Goal: Task Accomplishment & Management: Complete application form

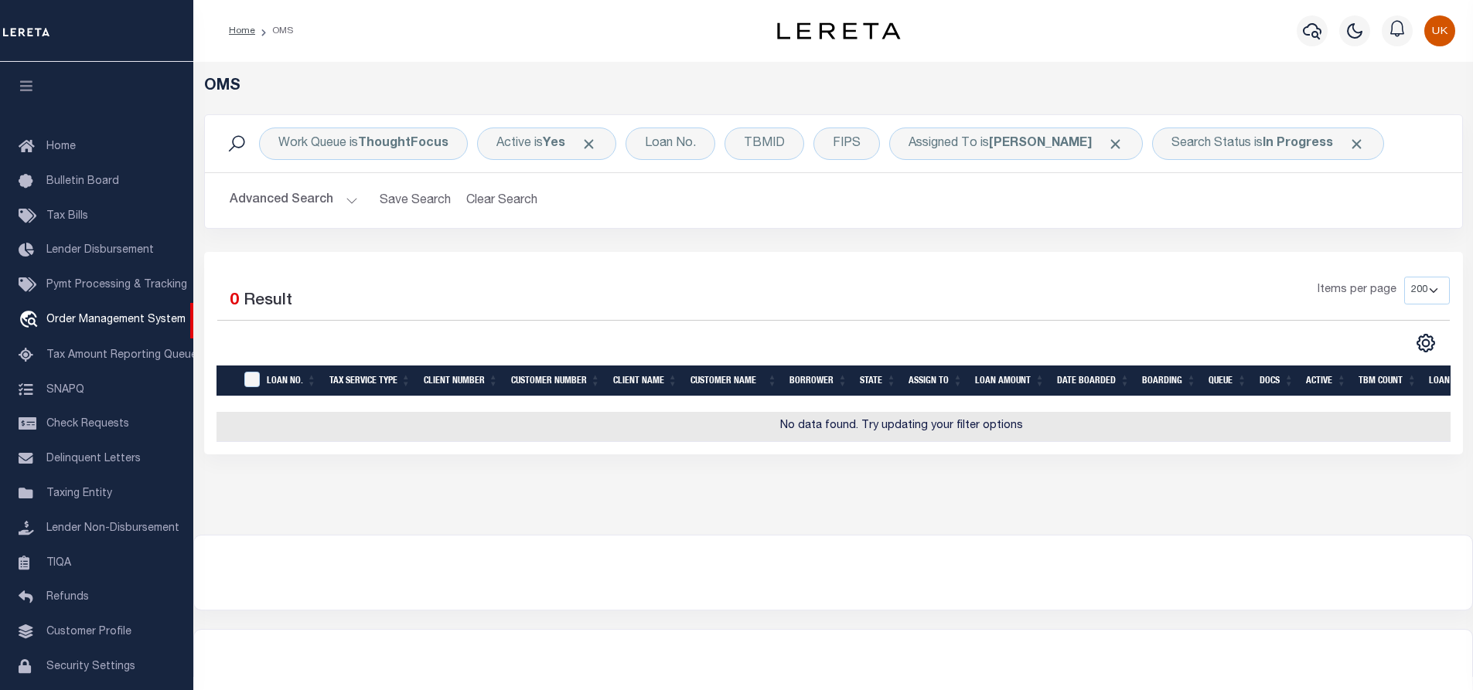
select select "200"
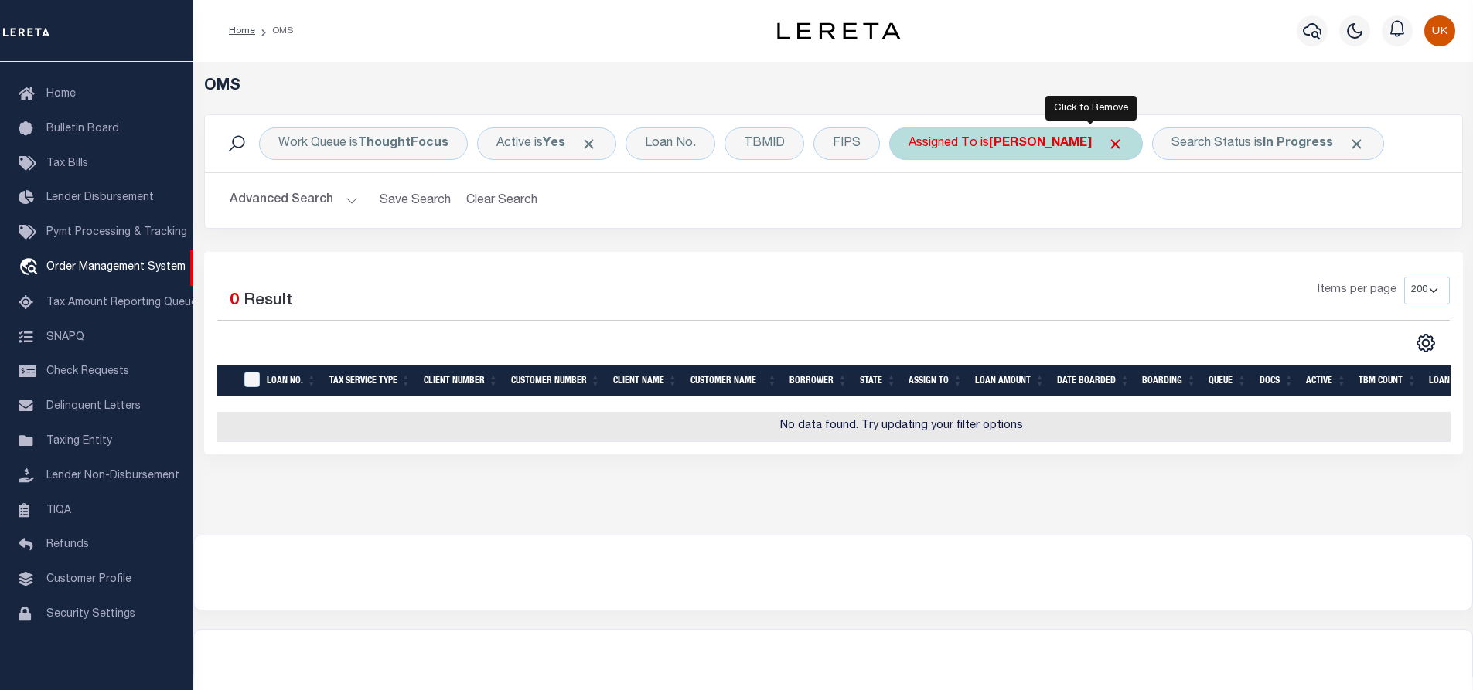
click at [1107, 145] on span "Click to Remove" at bounding box center [1115, 144] width 16 height 16
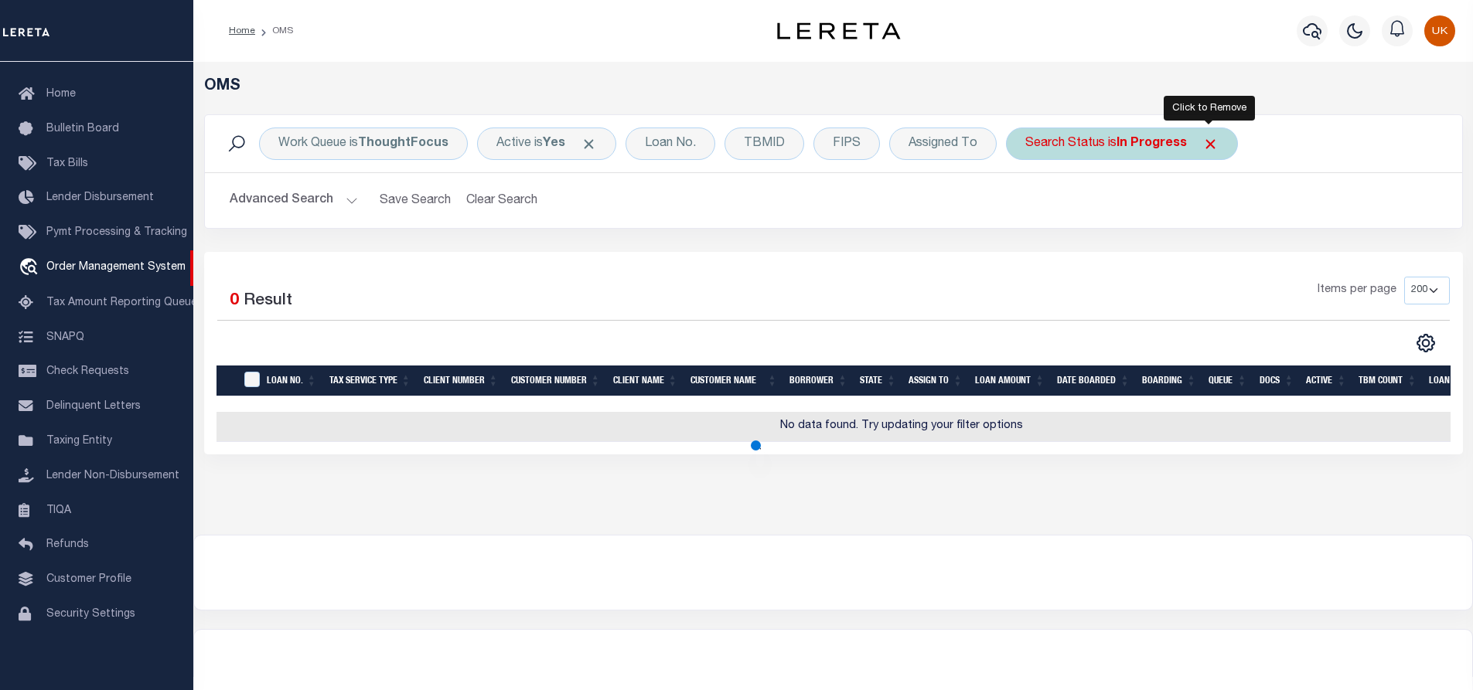
click at [1208, 143] on span "Click to Remove" at bounding box center [1210, 144] width 16 height 16
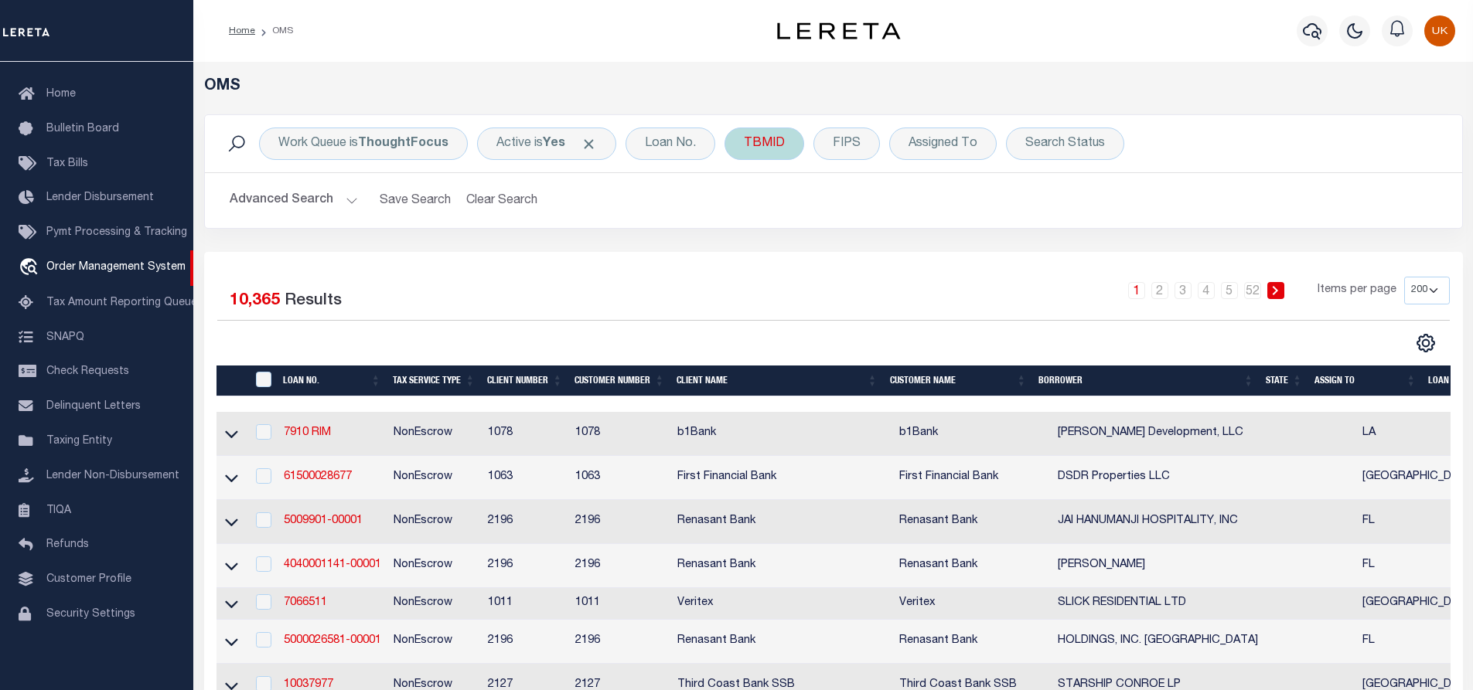
click at [756, 146] on div "TBMID" at bounding box center [765, 144] width 80 height 32
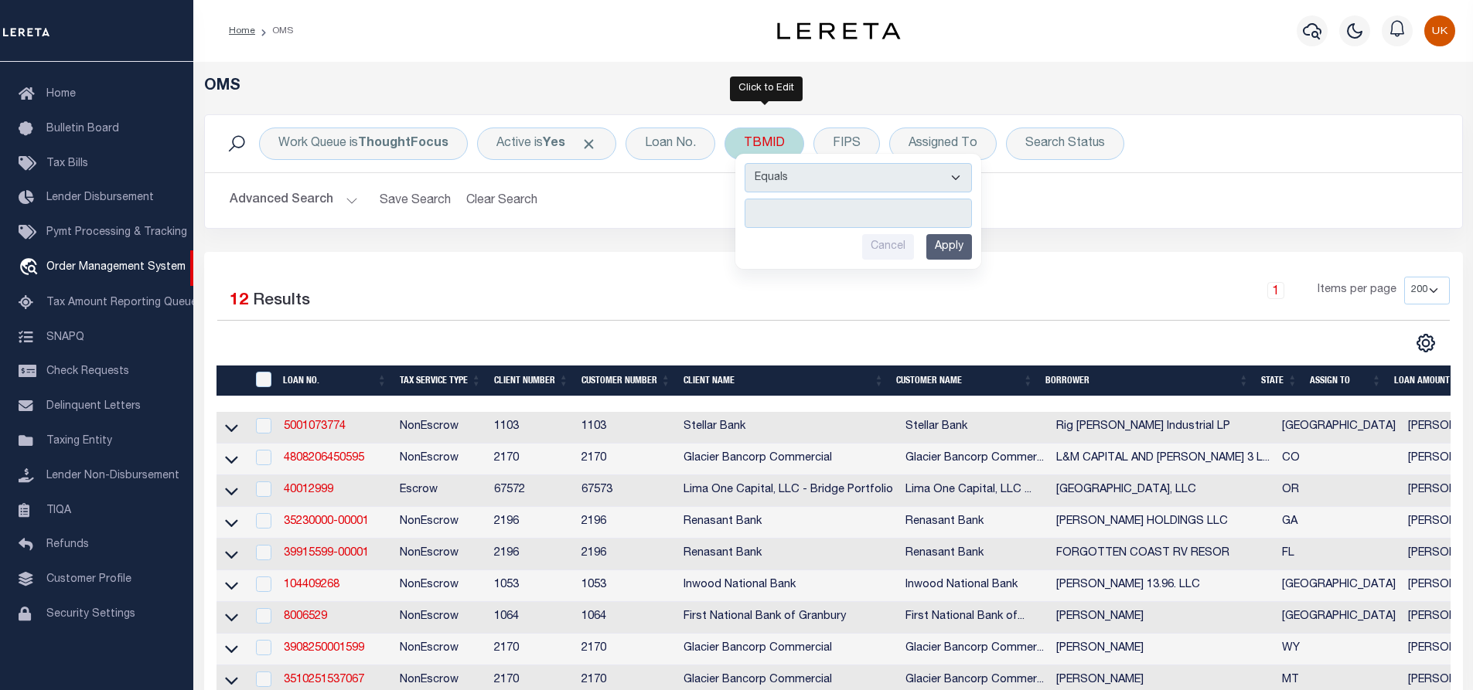
click at [776, 209] on input "number" at bounding box center [858, 213] width 227 height 29
click at [809, 210] on input "number" at bounding box center [858, 213] width 227 height 29
paste input "3506123"
type input "3506123"
click at [941, 247] on input "Apply" at bounding box center [949, 247] width 46 height 26
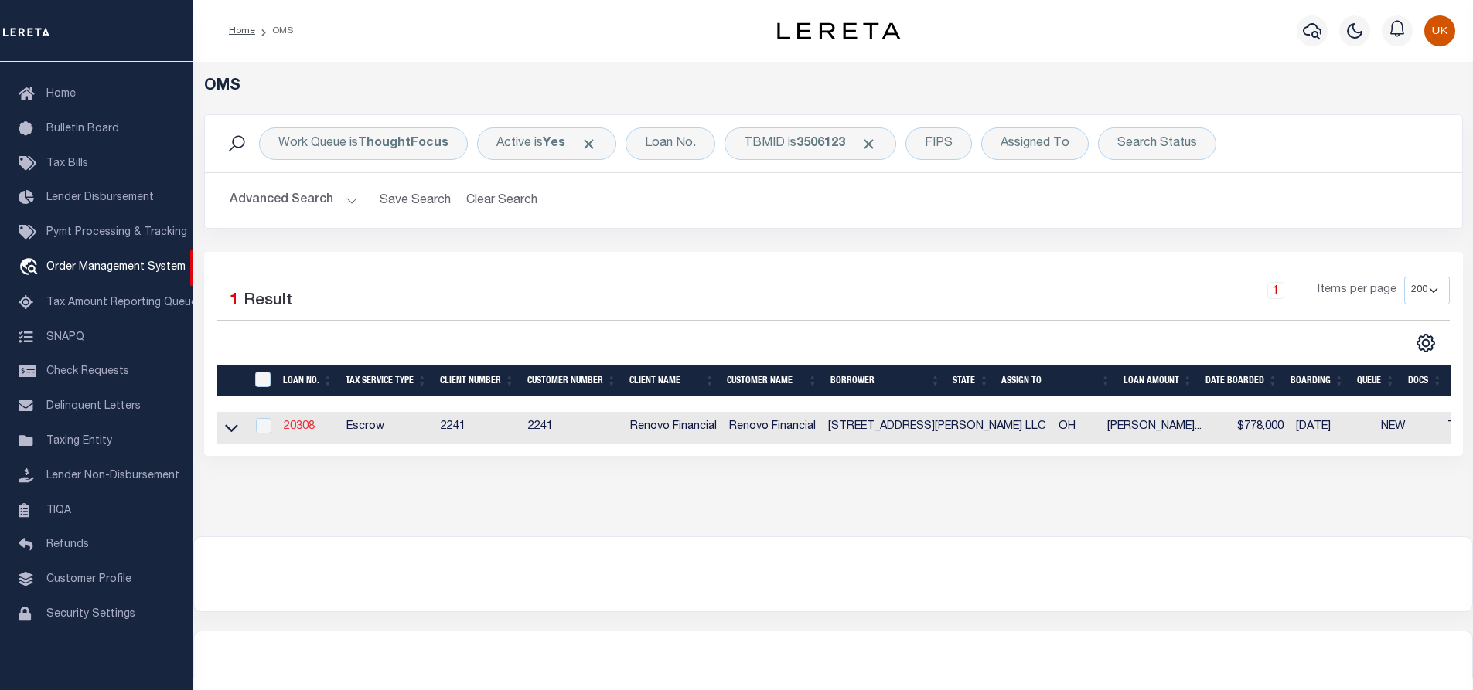
click at [299, 428] on link "20308" at bounding box center [299, 426] width 31 height 11
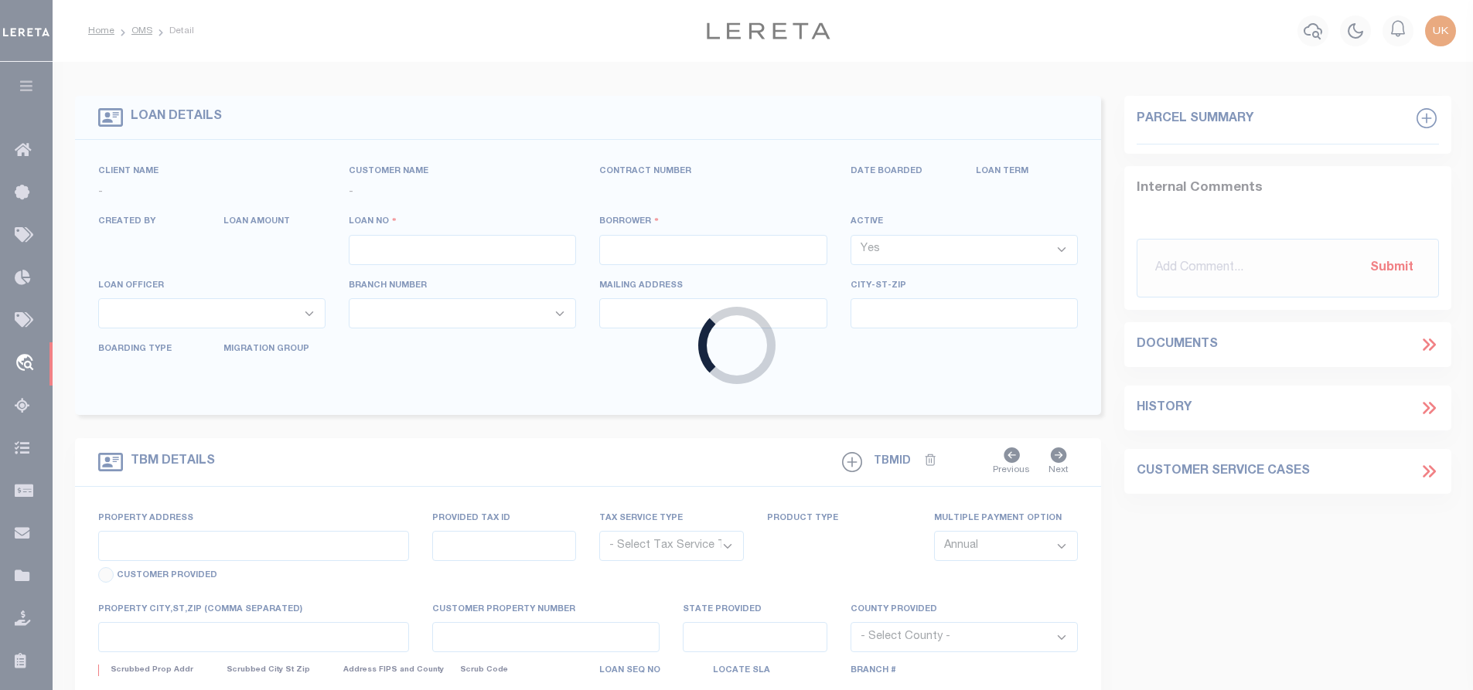
type input "20308"
type input "[STREET_ADDRESS][PERSON_NAME] LLC"
select select
type input "[STREET_ADDRESS]"
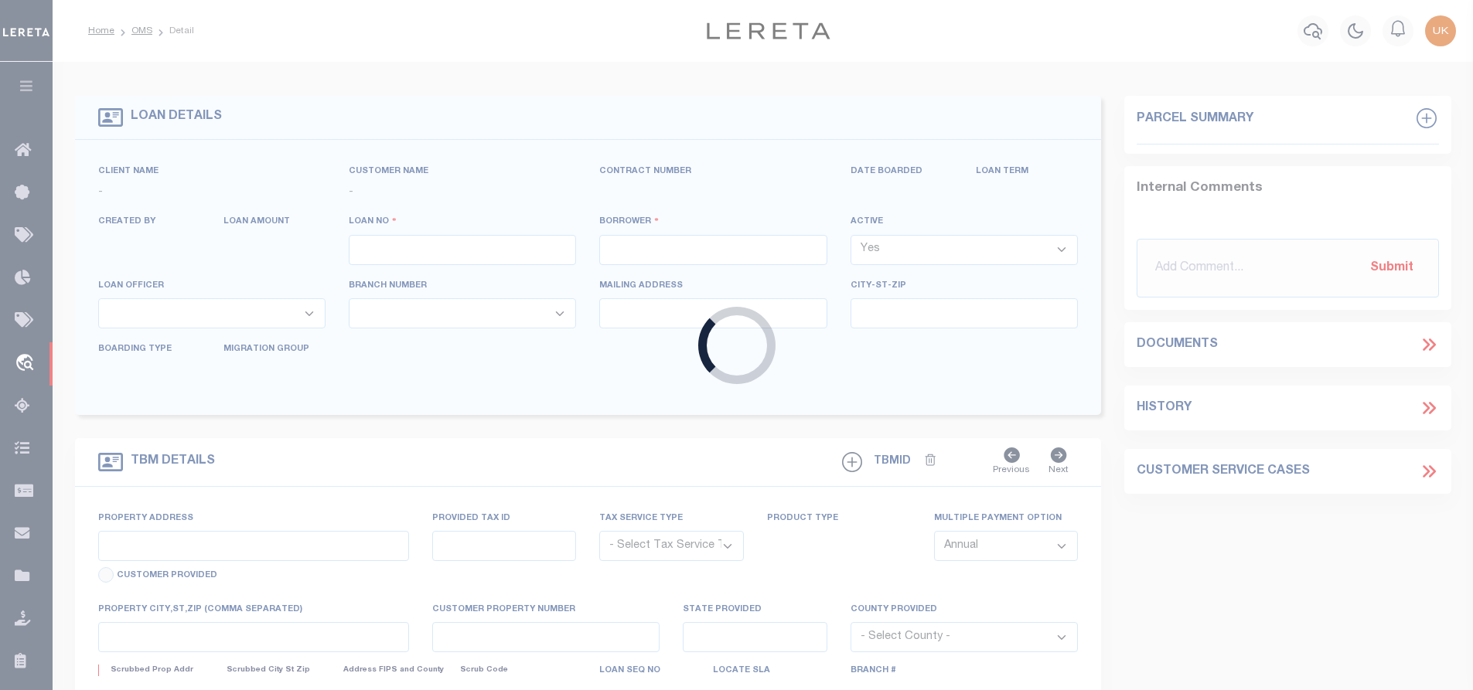
type input "[GEOGRAPHIC_DATA] WA 98117"
select select "400"
select select "Escrow"
select select "164194"
select select "25066"
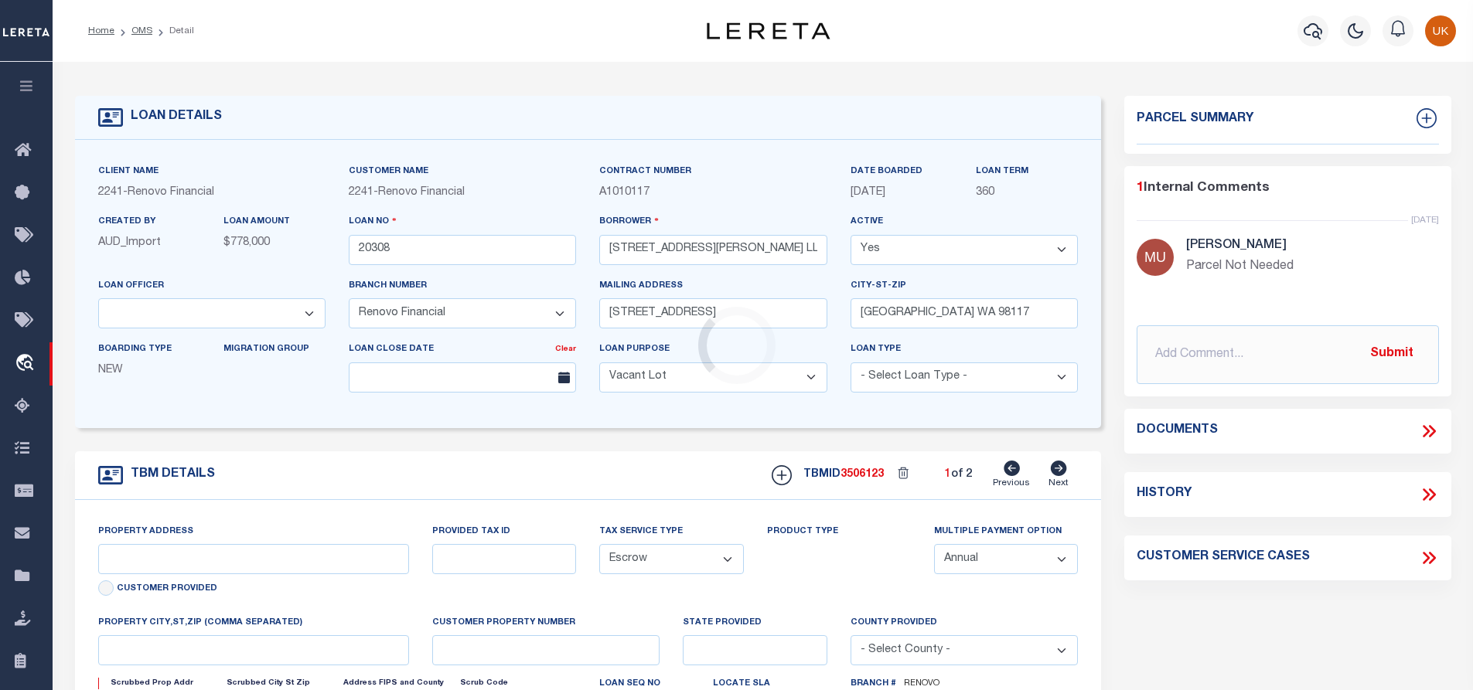
type input "[STREET_ADDRESS][PERSON_NAME]"
select select
type input "[GEOGRAPHIC_DATA]"
type input "a0kUS00000CZwob"
type input "OH"
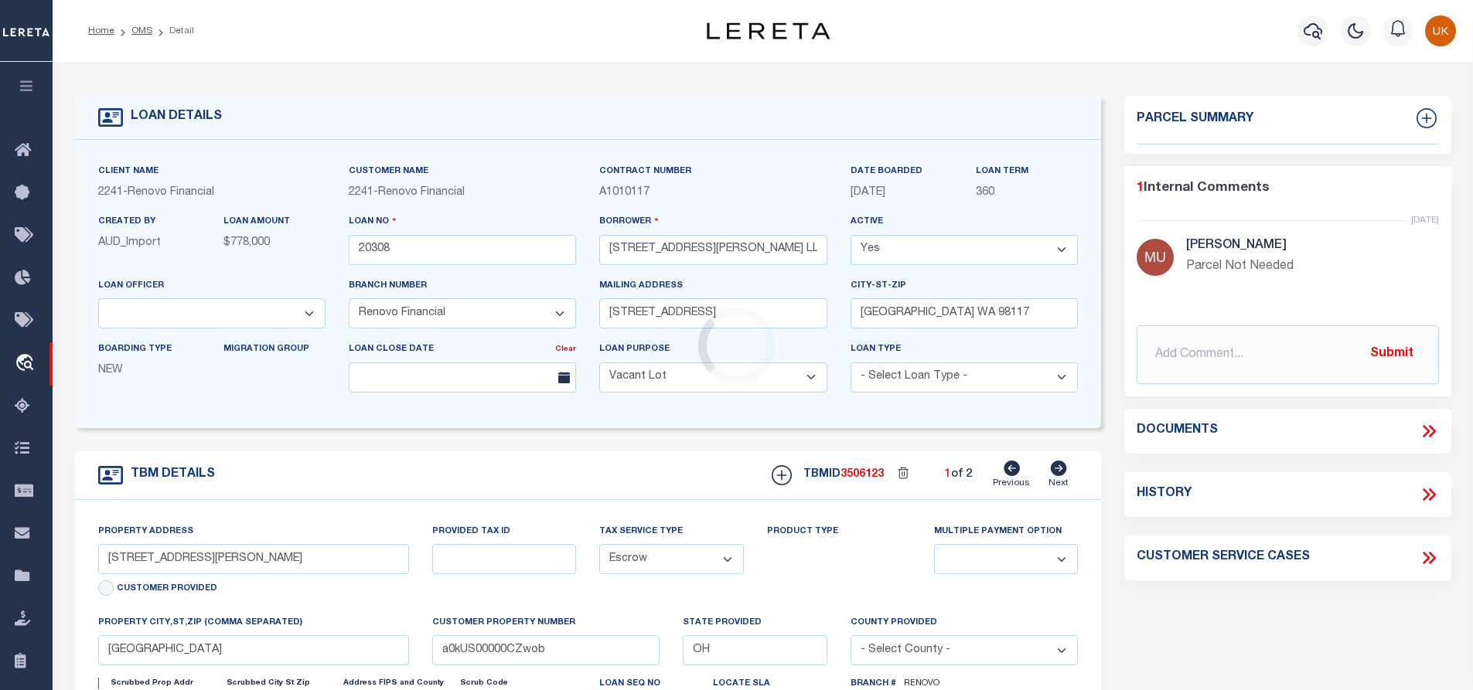
select select
type textarea "LEGAL REQUIRED"
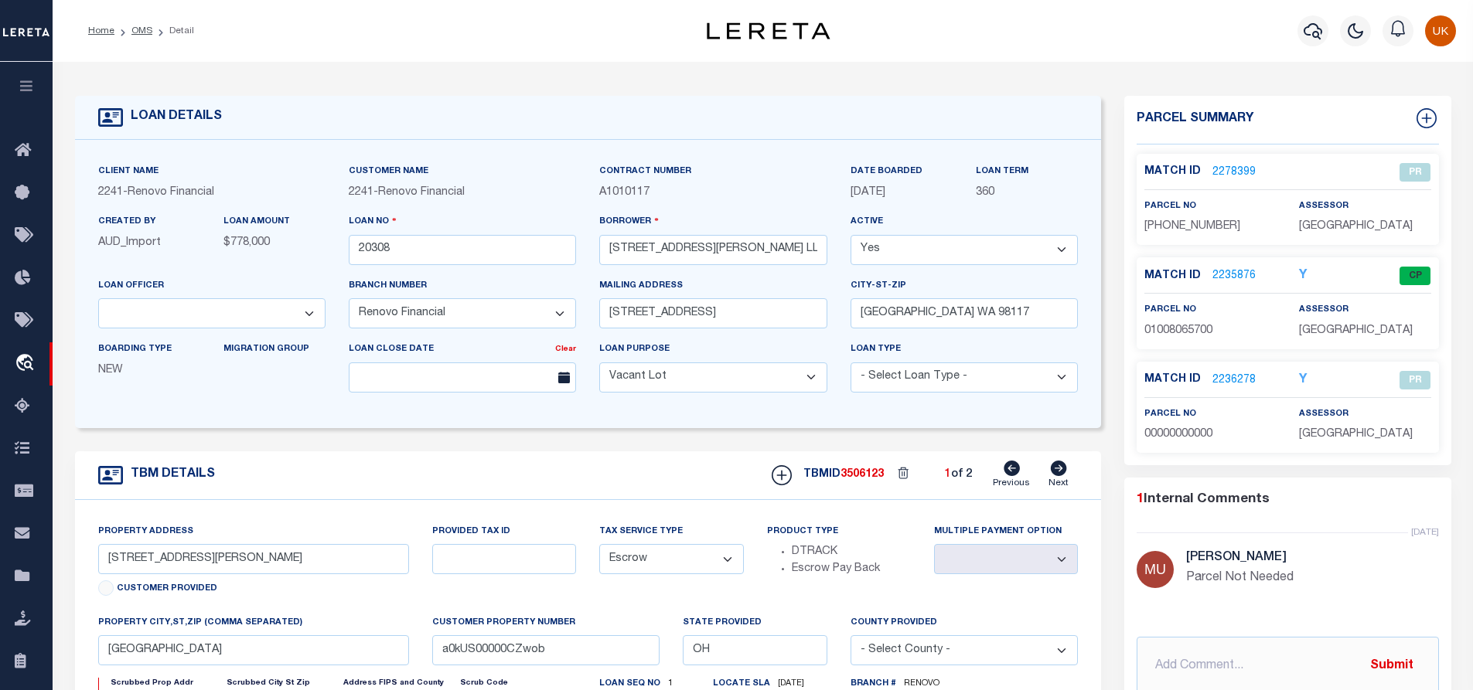
click at [1238, 275] on link "2235876" at bounding box center [1233, 276] width 43 height 16
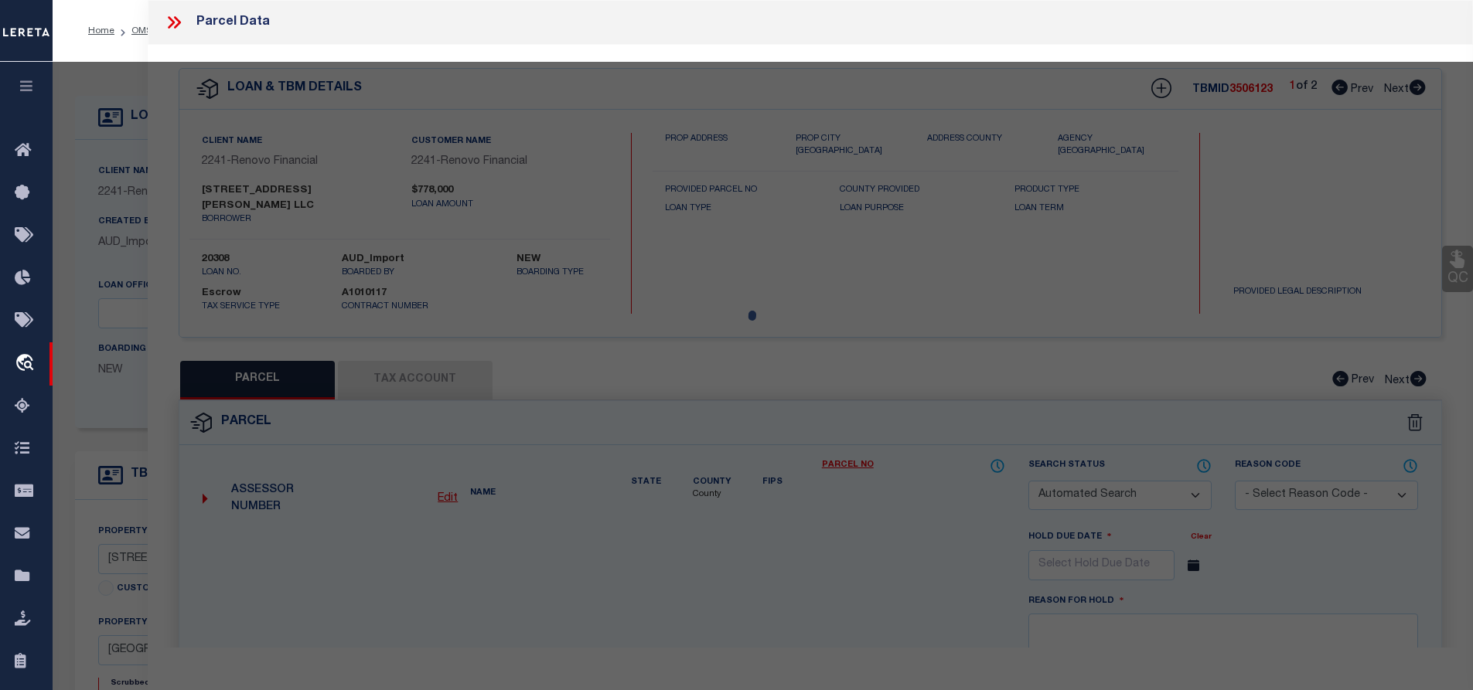
checkbox input "false"
select select "CP"
type input "[STREET_ADDRESS][PERSON_NAME] LLC"
select select "AGW"
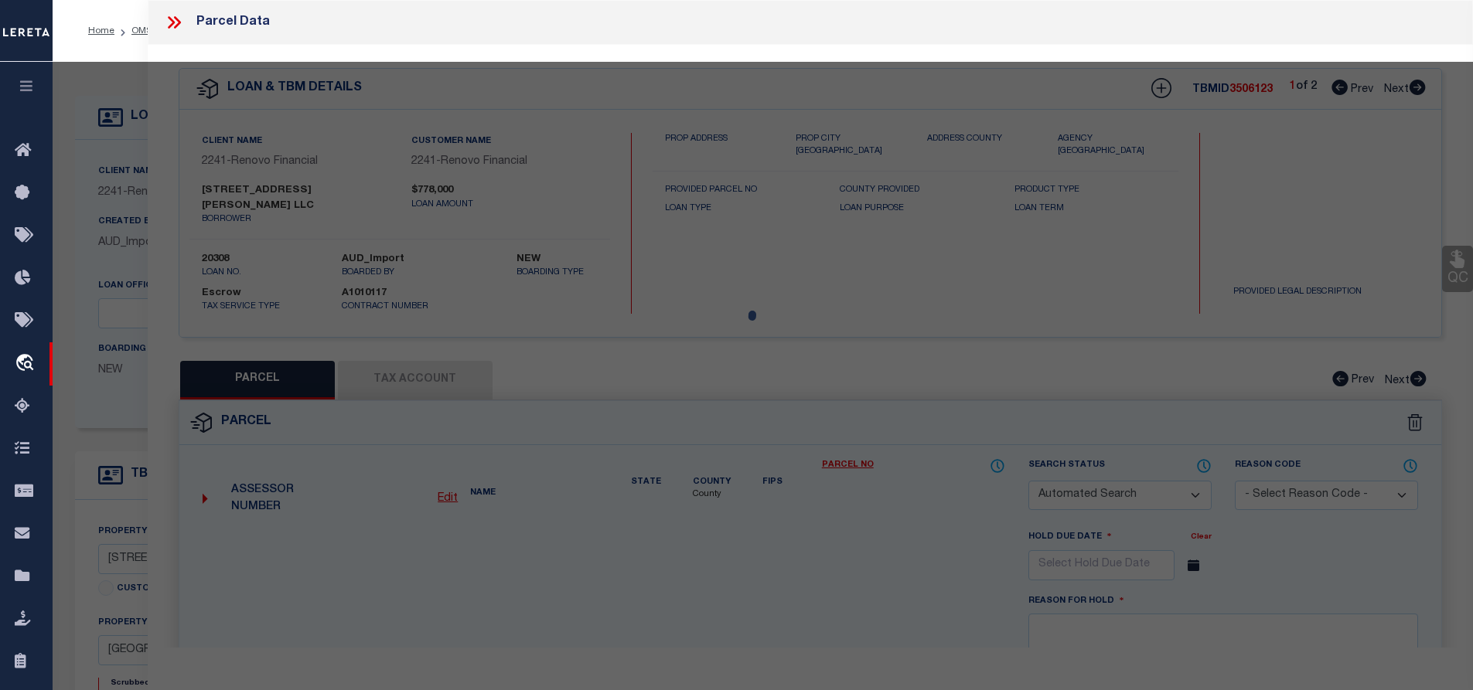
select select "LEG"
type input "[STREET_ADDRESS][PERSON_NAME]"
type input "[GEOGRAPHIC_DATA], OH 43206"
type textarea "[PERSON_NAME][GEOGRAPHIC_DATA][STREET_ADDRESS]"
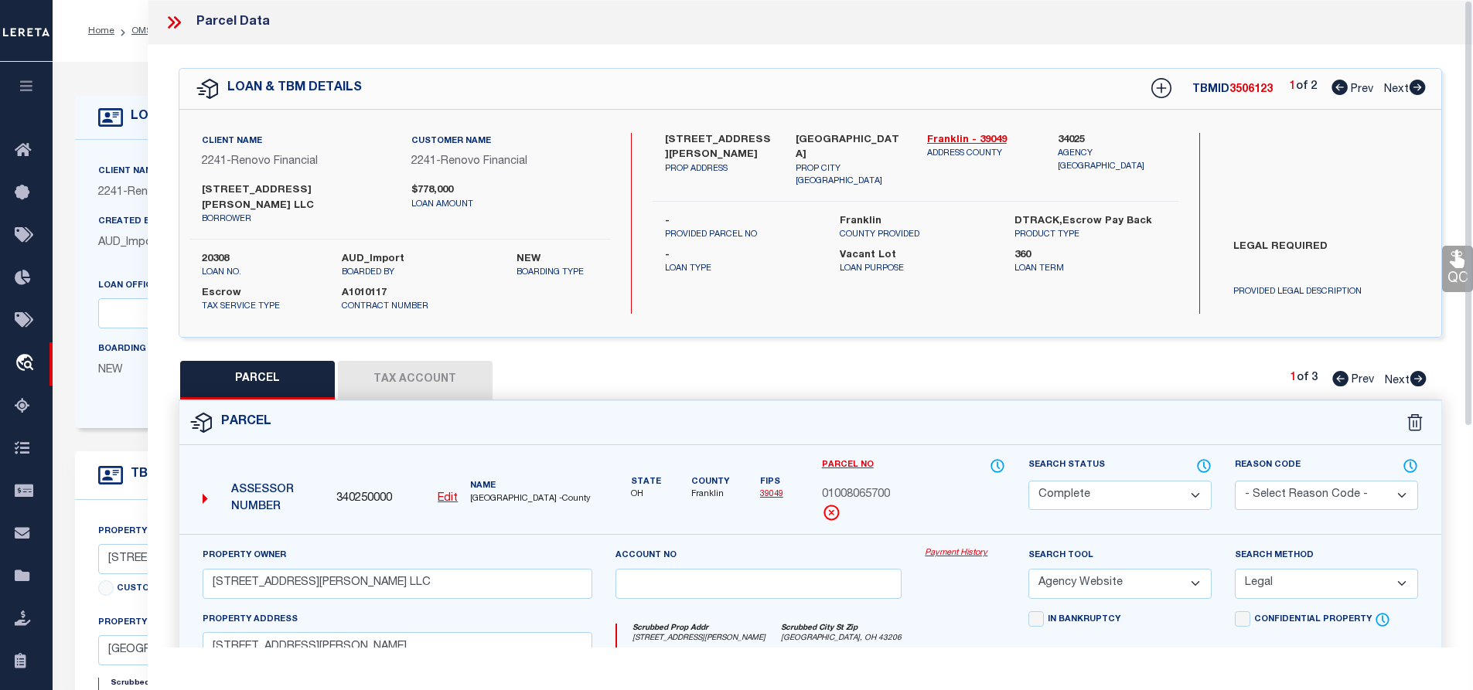
click at [1420, 87] on icon at bounding box center [1417, 87] width 17 height 15
select select "AS"
select select
checkbox input "false"
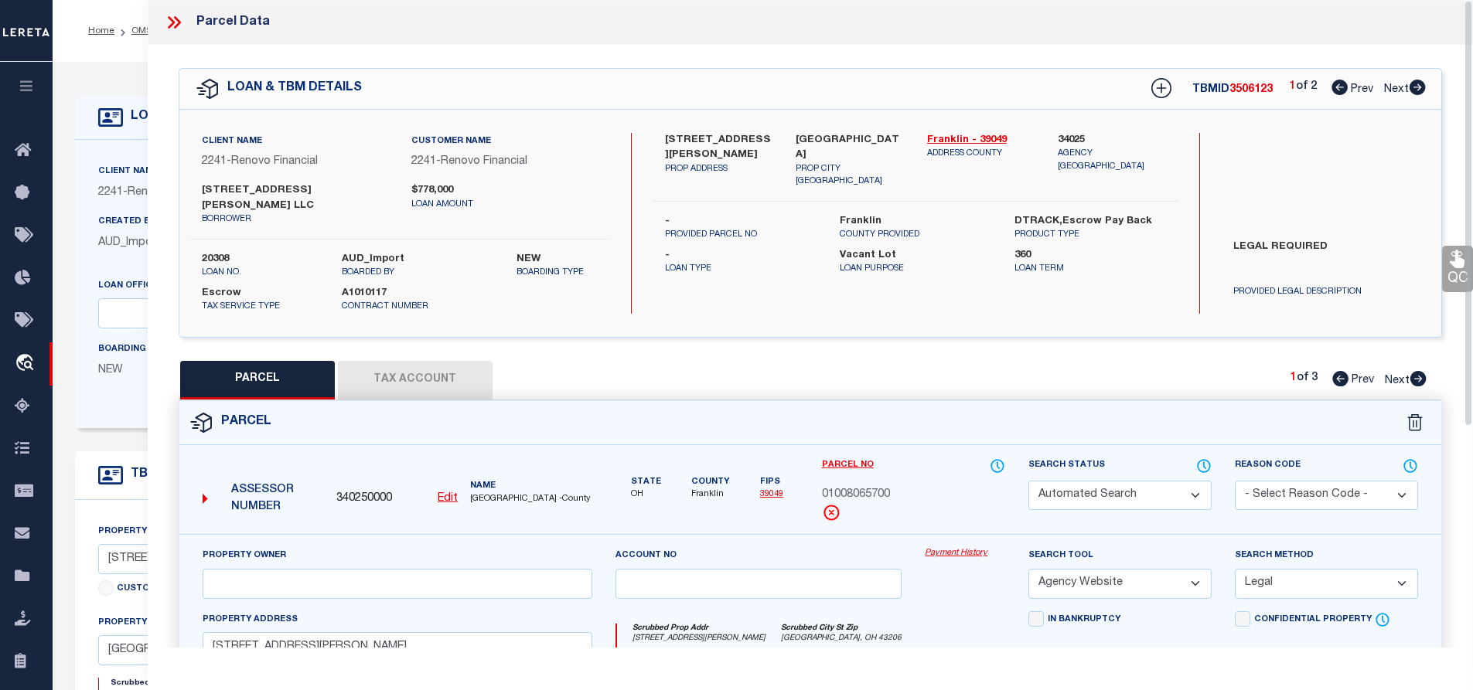
checkbox input "false"
select select "PR"
type input "[STREET_ADDRESS][PERSON_NAME] LLC"
select select "PRO"
select select "ADD"
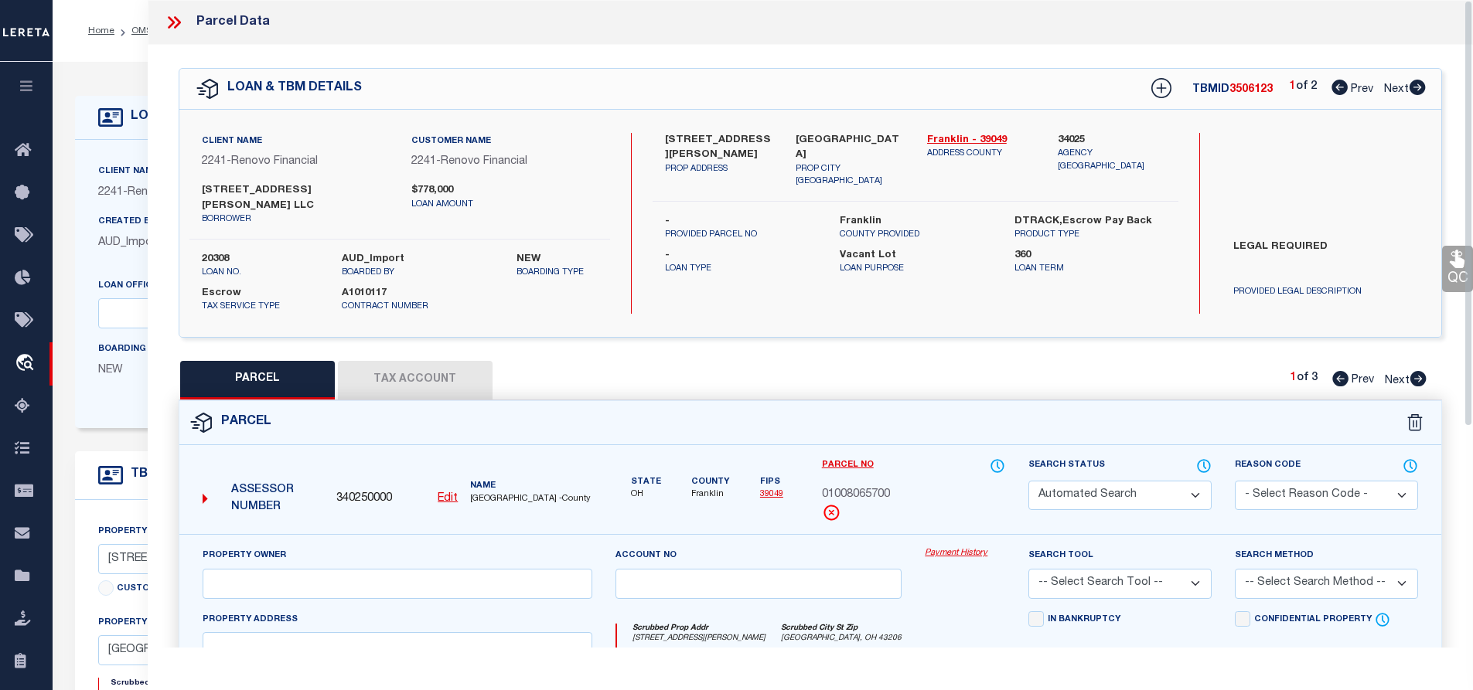
type input "[STREET_ADDRESS][PERSON_NAME]"
type input "[GEOGRAPHIC_DATA], OH 43206"
type textarea "[PERSON_NAME][GEOGRAPHIC_DATA][STREET_ADDRESS]"
type textarea "Parcel Not Needed"
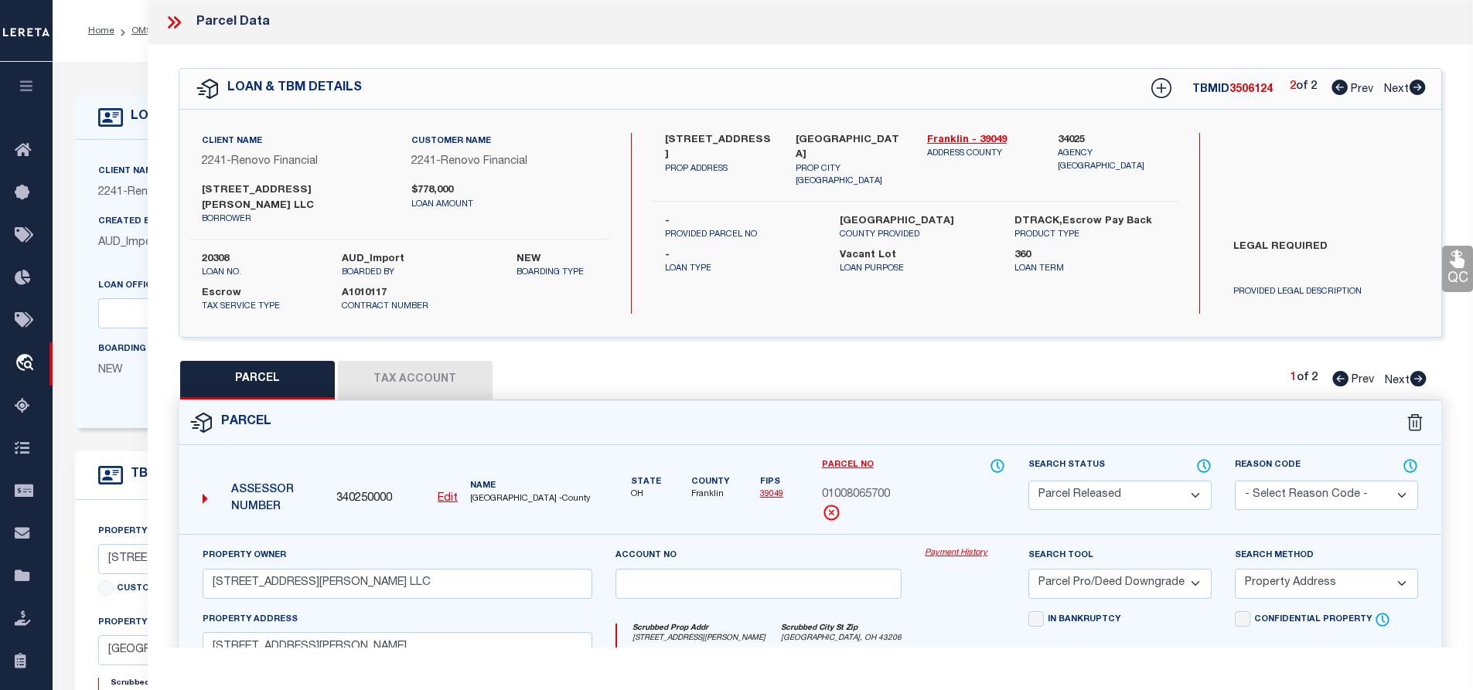
click at [1420, 87] on icon at bounding box center [1417, 87] width 17 height 15
click at [1333, 91] on icon at bounding box center [1339, 87] width 16 height 15
select select "AS"
select select
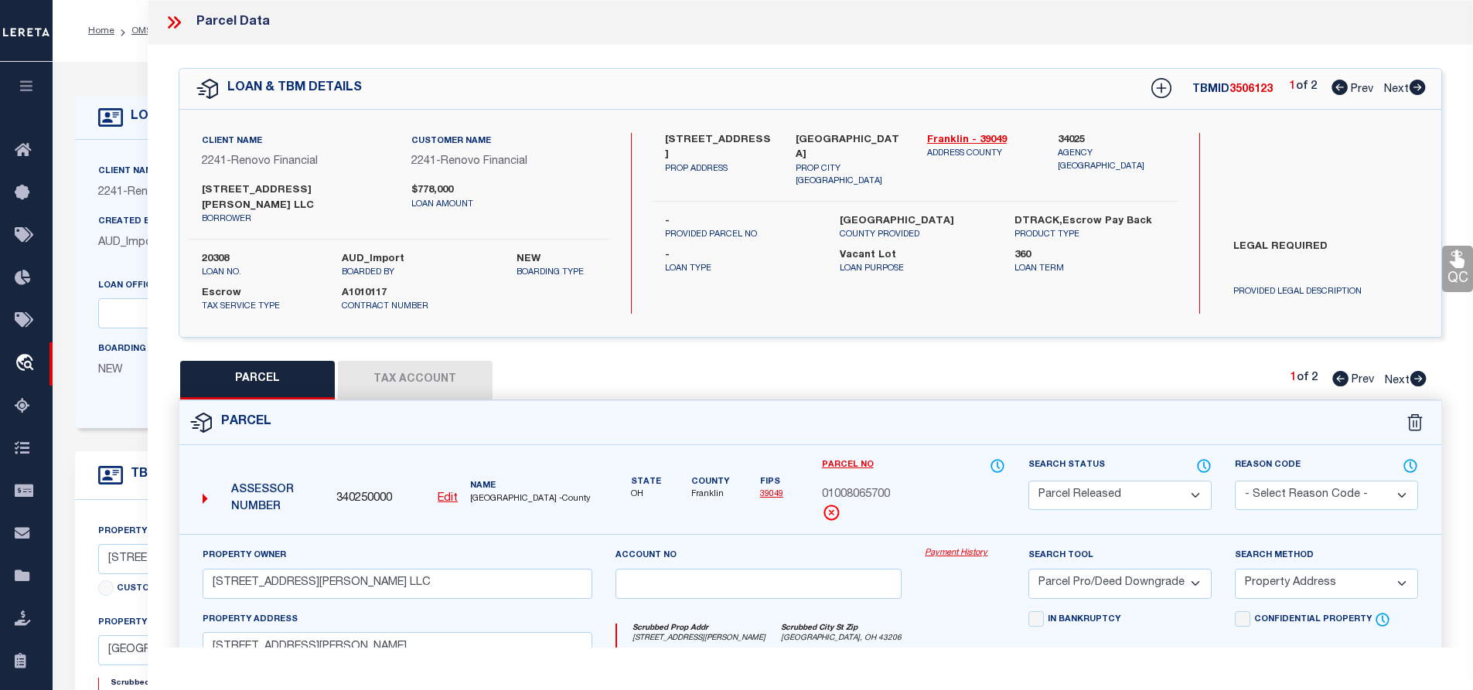
checkbox input "false"
select select "PR"
select select "099"
select select "AGW"
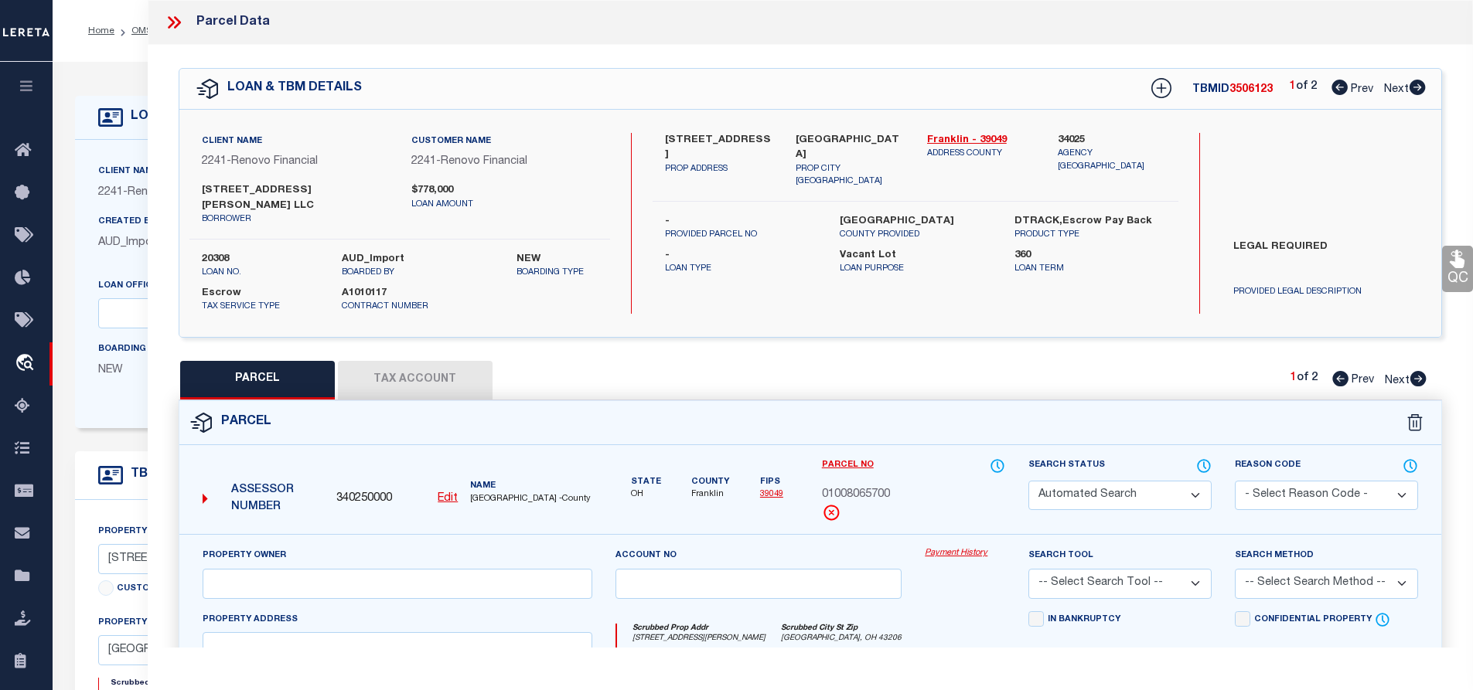
select select "LEG"
type input "4748 NORTH HIGH STREET"
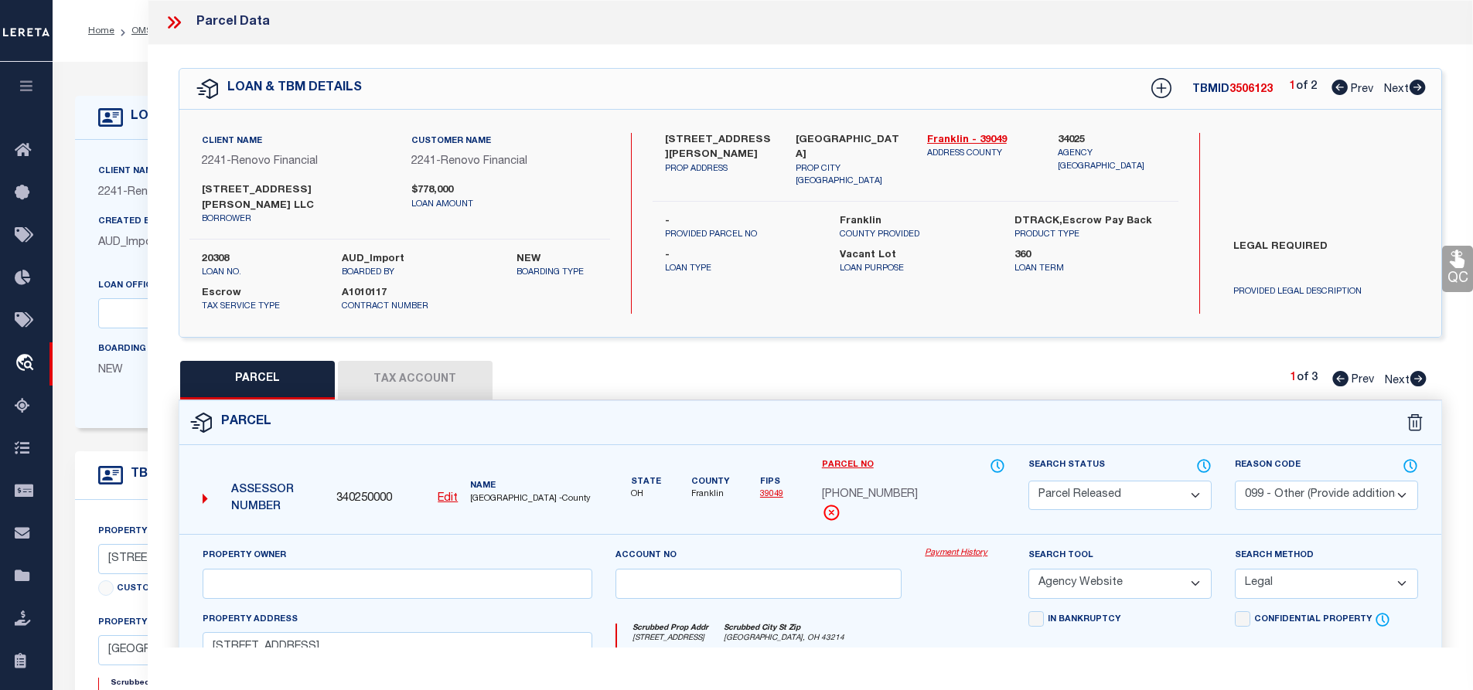
click at [1417, 371] on icon at bounding box center [1418, 378] width 16 height 15
select select "AS"
select select
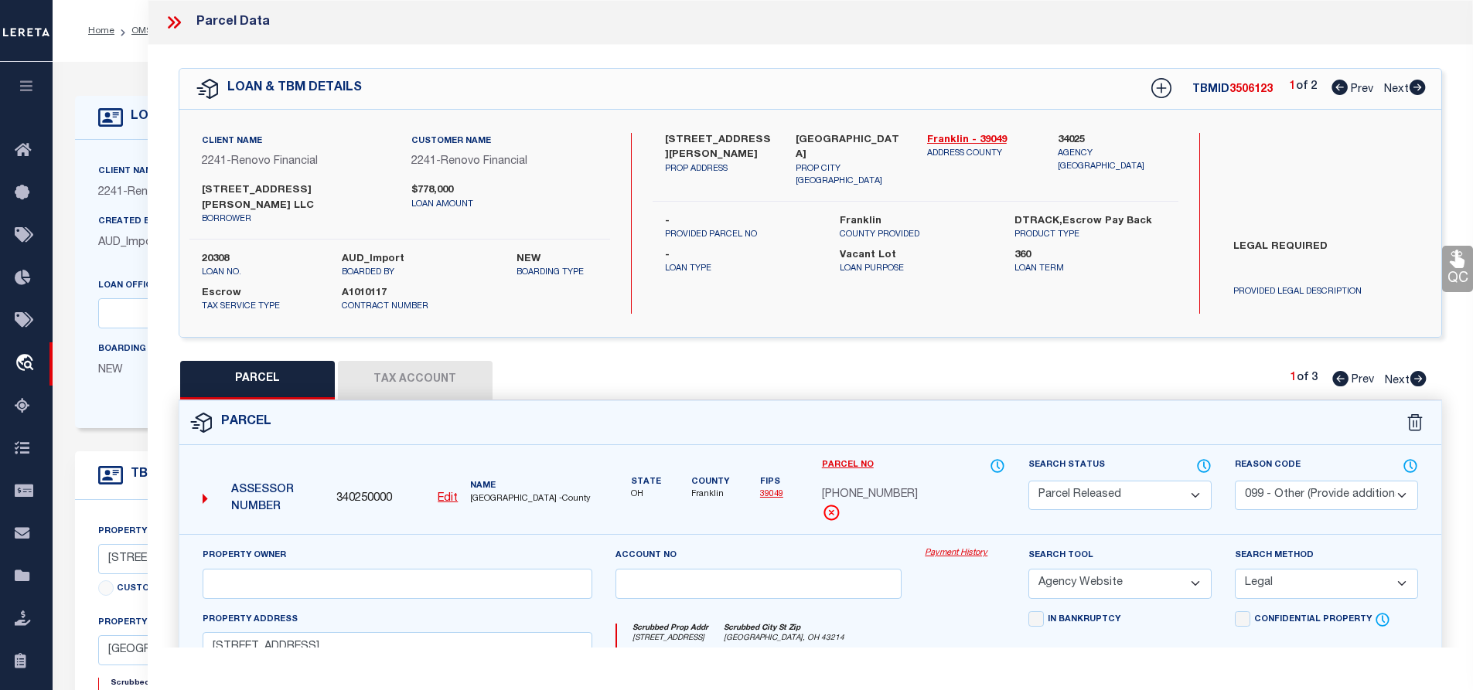
checkbox input "false"
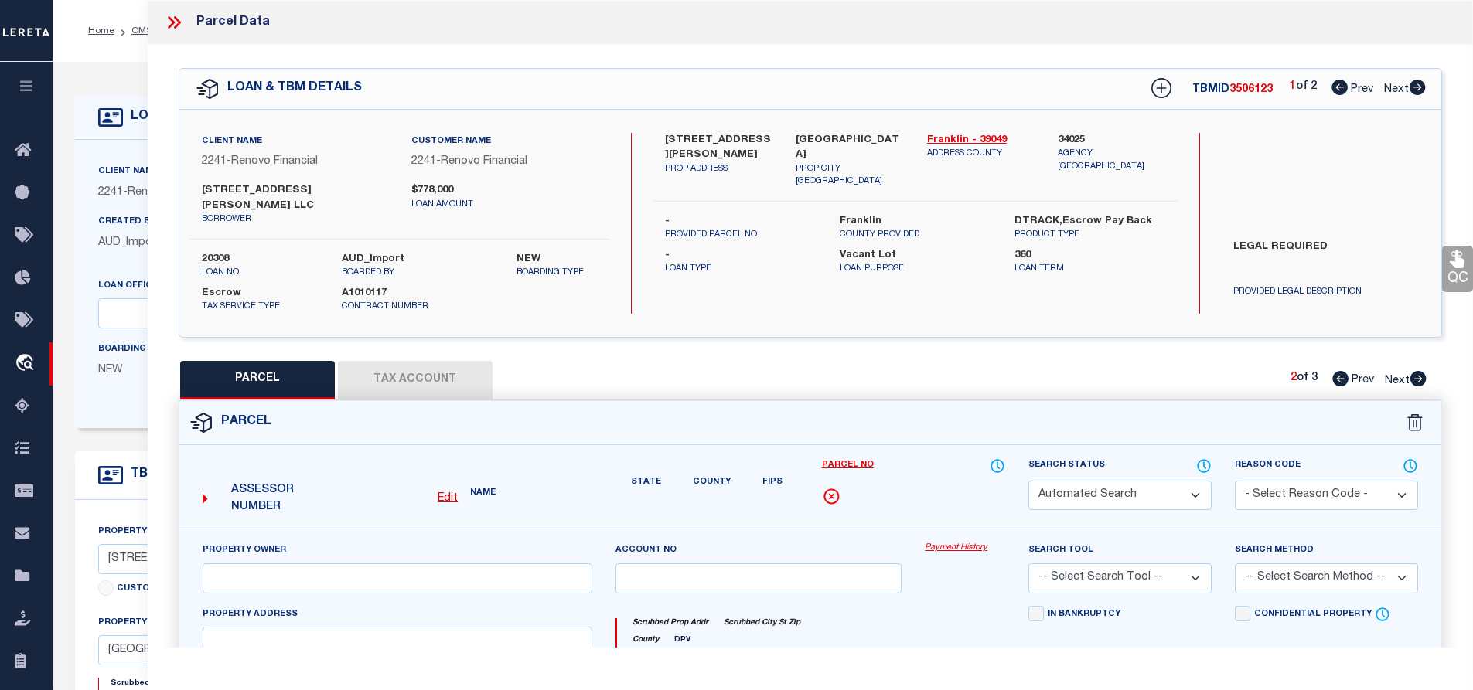
select select "CP"
type input "[STREET_ADDRESS][PERSON_NAME] LLC"
select select "AGW"
select select "LEG"
type input "[STREET_ADDRESS][PERSON_NAME]"
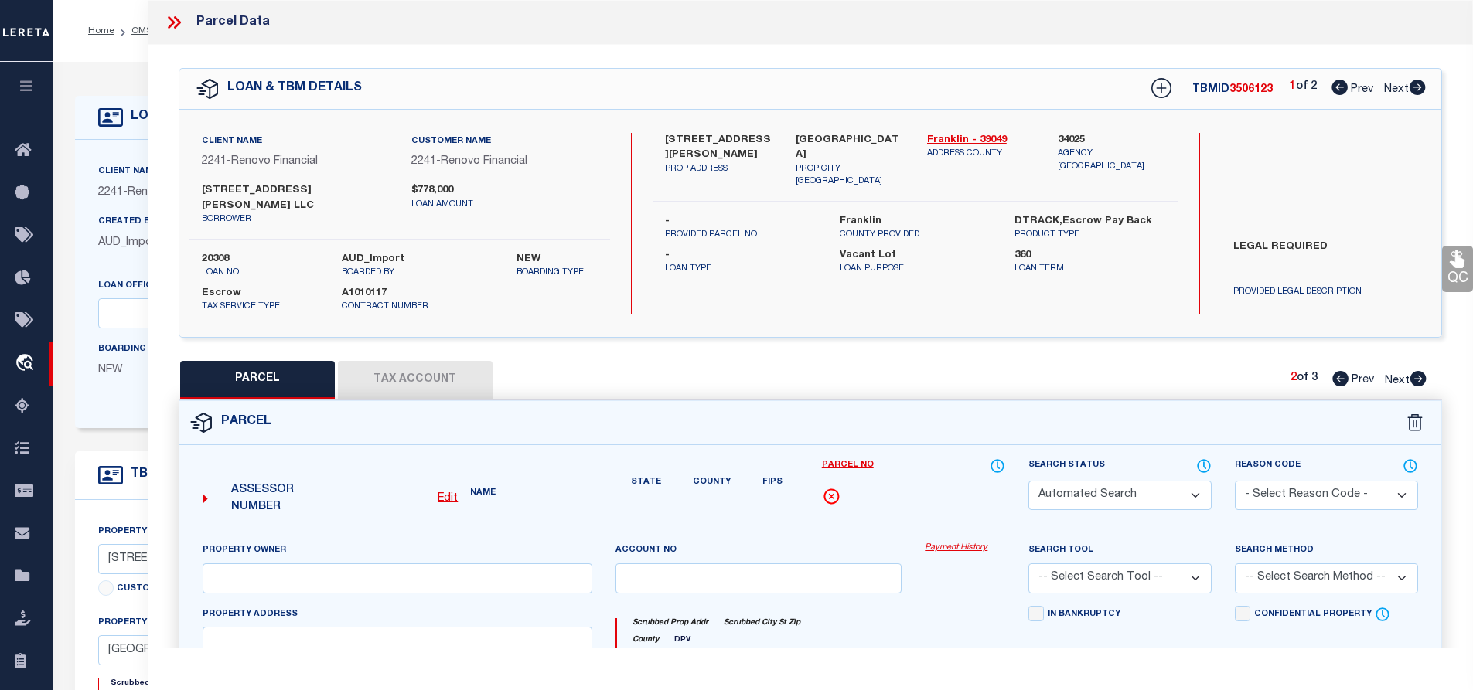
type input "[GEOGRAPHIC_DATA], OH 43206"
type textarea "[PERSON_NAME][GEOGRAPHIC_DATA][STREET_ADDRESS]"
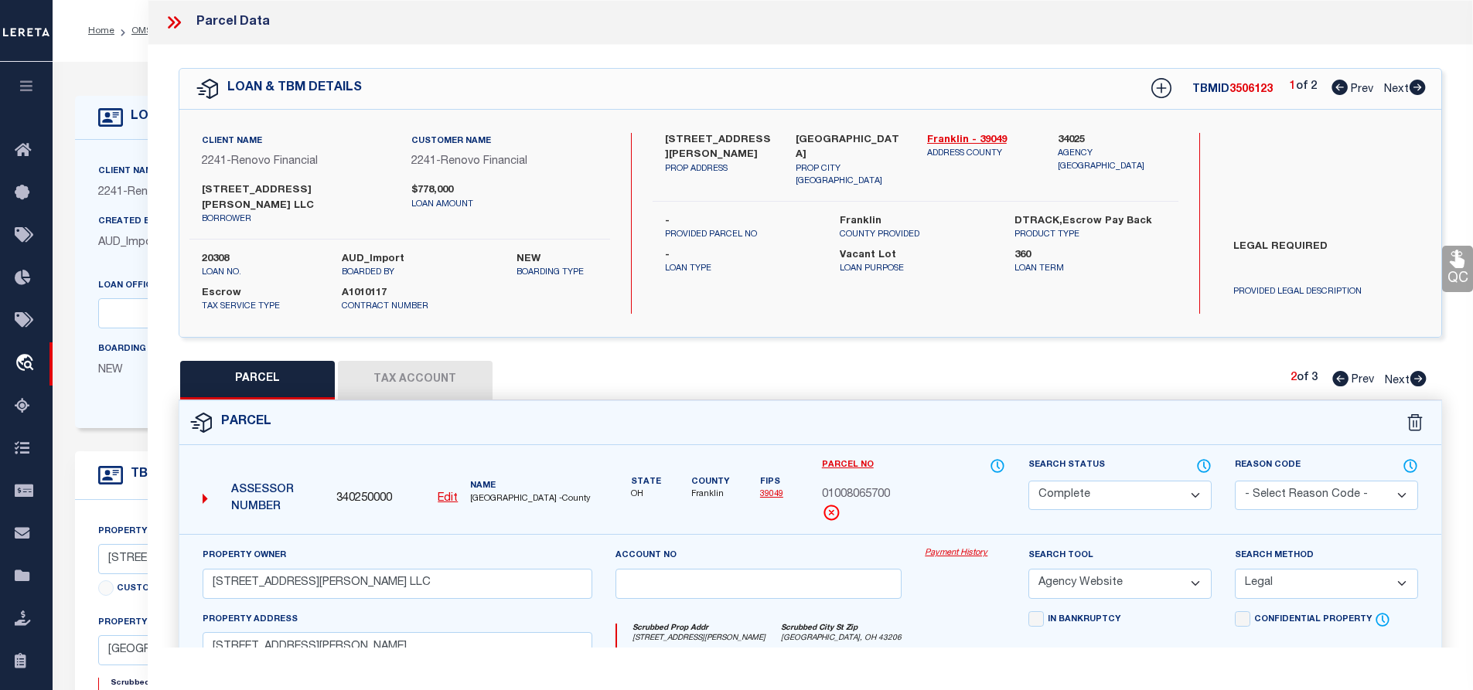
click at [1417, 371] on icon at bounding box center [1418, 378] width 16 height 15
select select "AS"
select select
checkbox input "false"
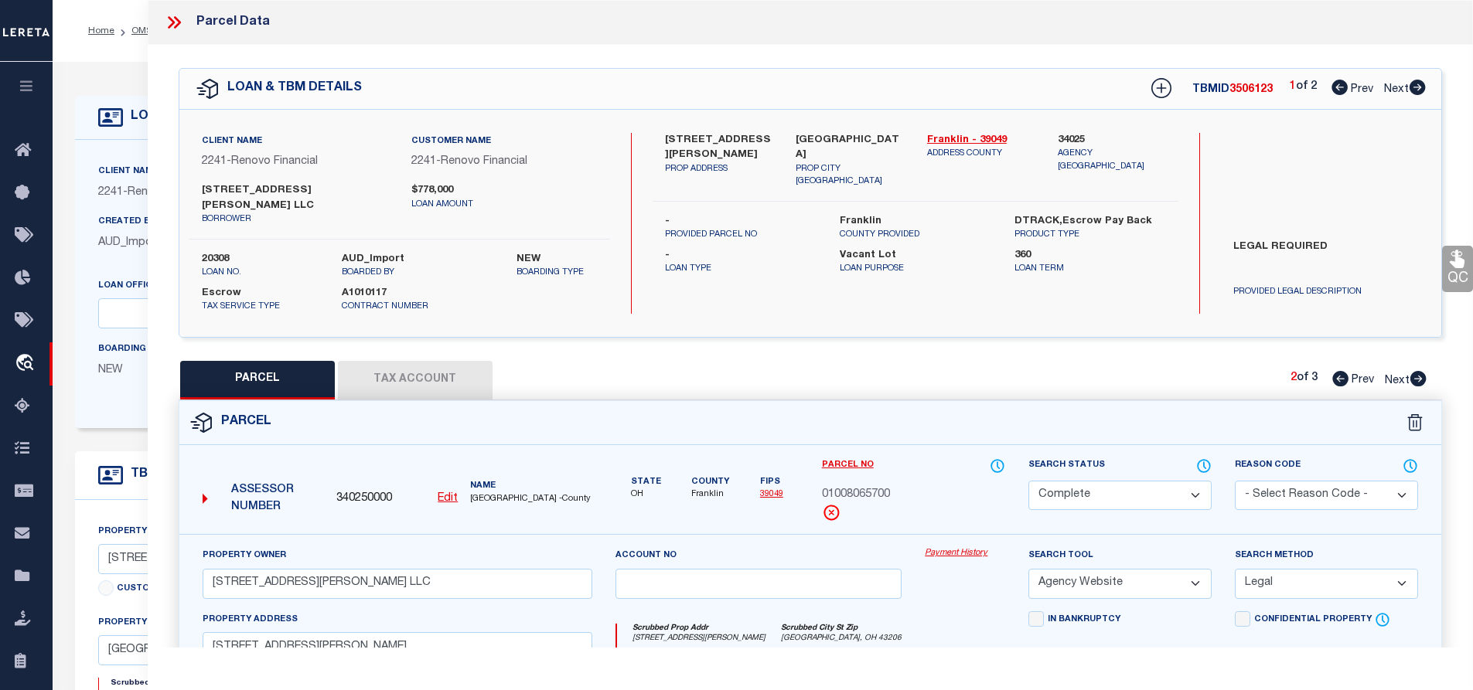
checkbox input "false"
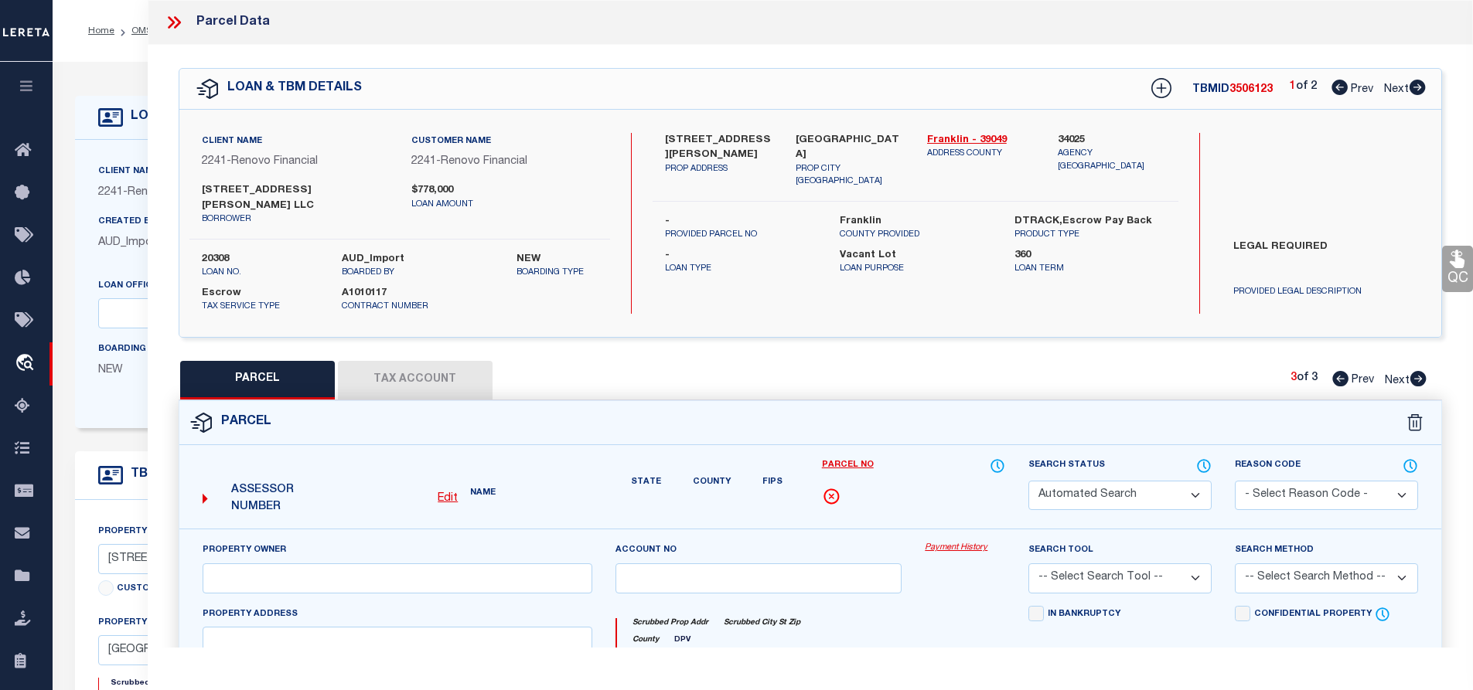
select select "PR"
select select "PRO"
select select "ADD"
type input "[STREET_ADDRESS][PERSON_NAME]"
type textarea "Parcel Not Needed"
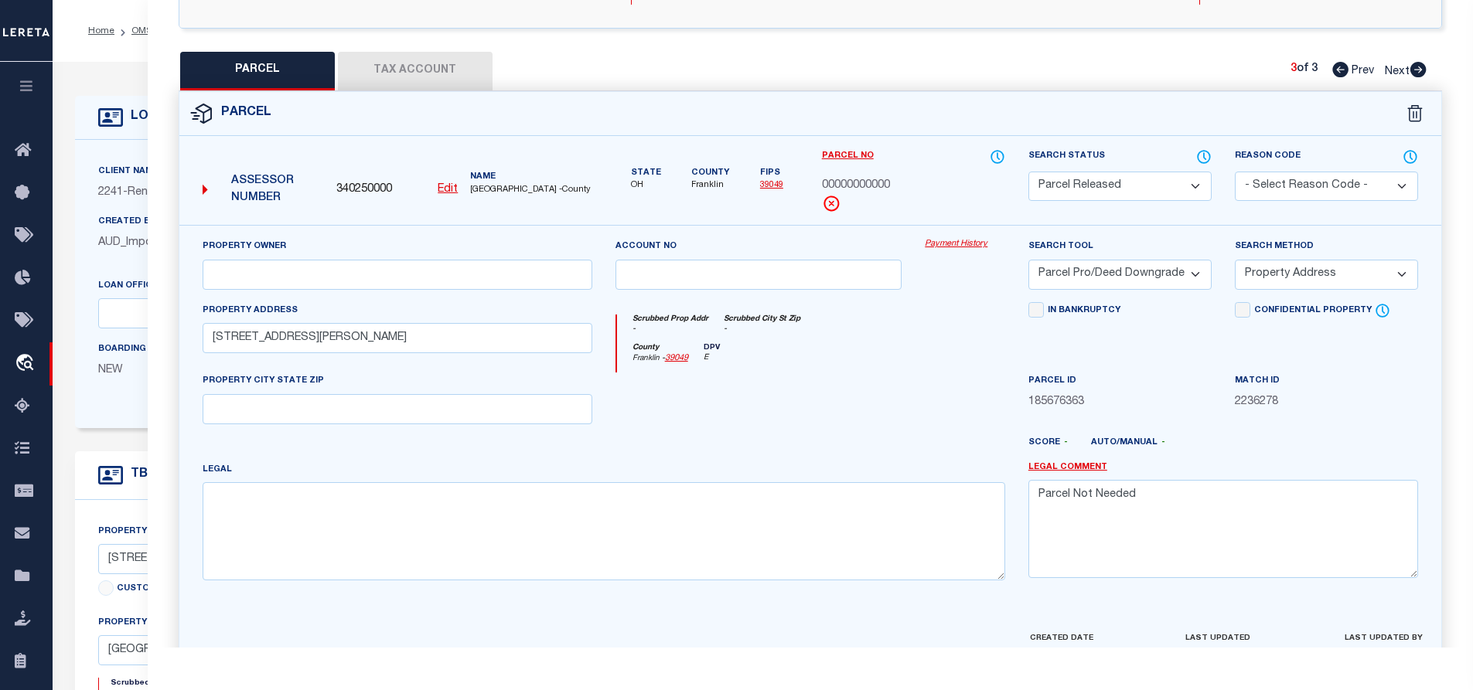
scroll to position [77, 0]
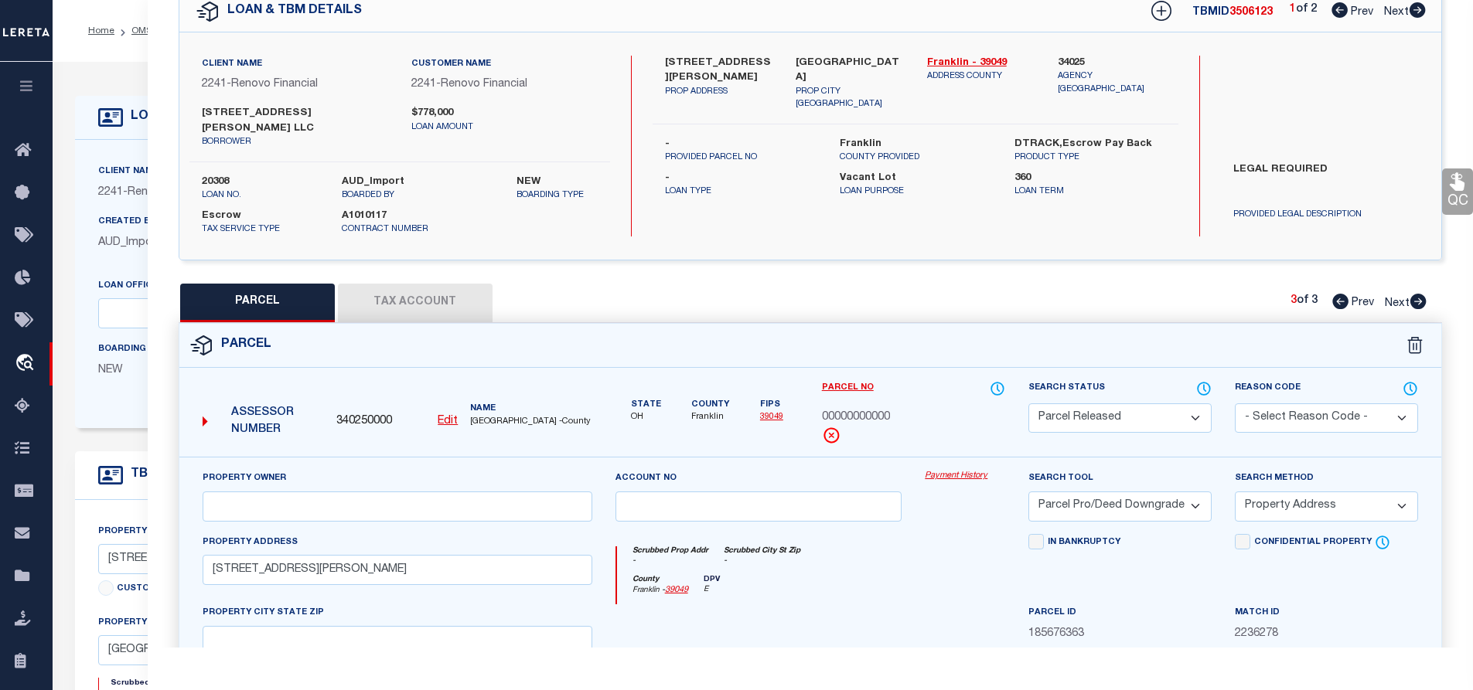
click at [1335, 294] on icon at bounding box center [1340, 301] width 16 height 15
select select "AS"
select select
checkbox input "false"
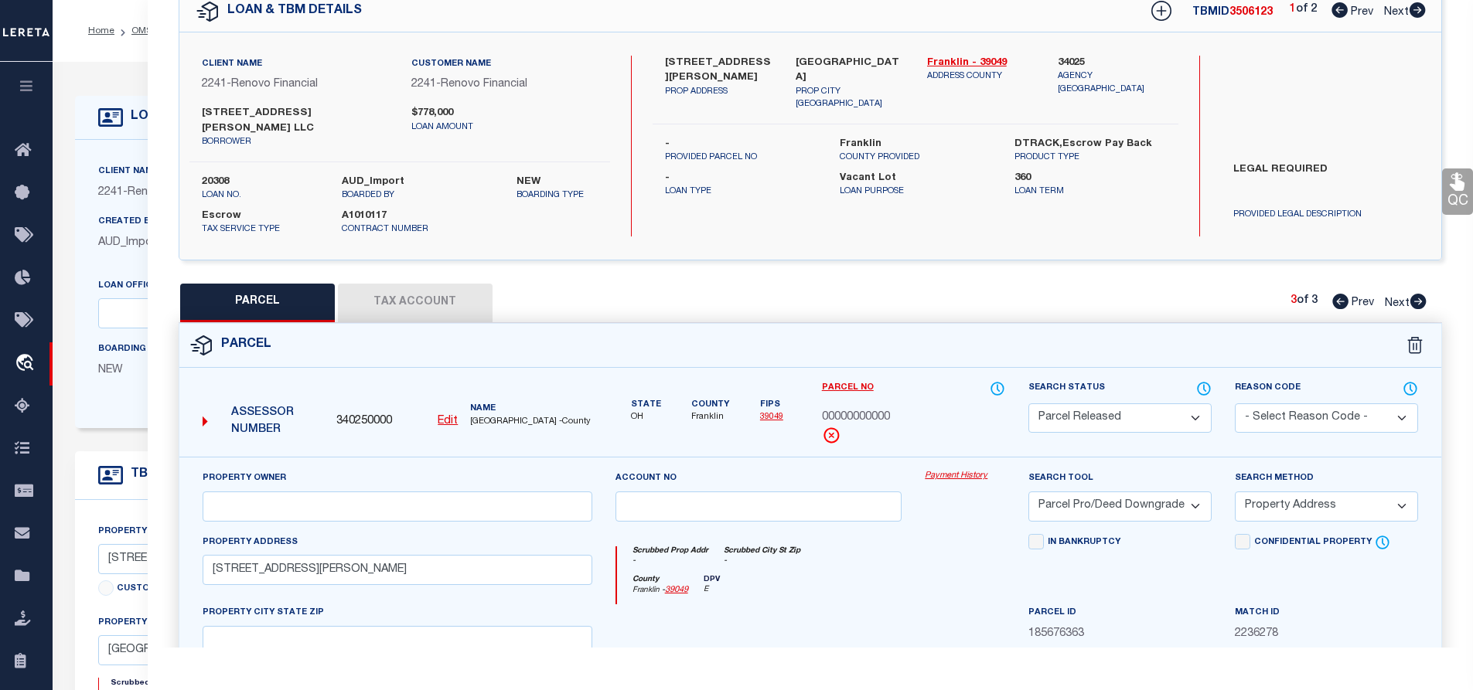
checkbox input "false"
select select "CP"
type input "[STREET_ADDRESS][PERSON_NAME] LLC"
select select "AGW"
select select "LEG"
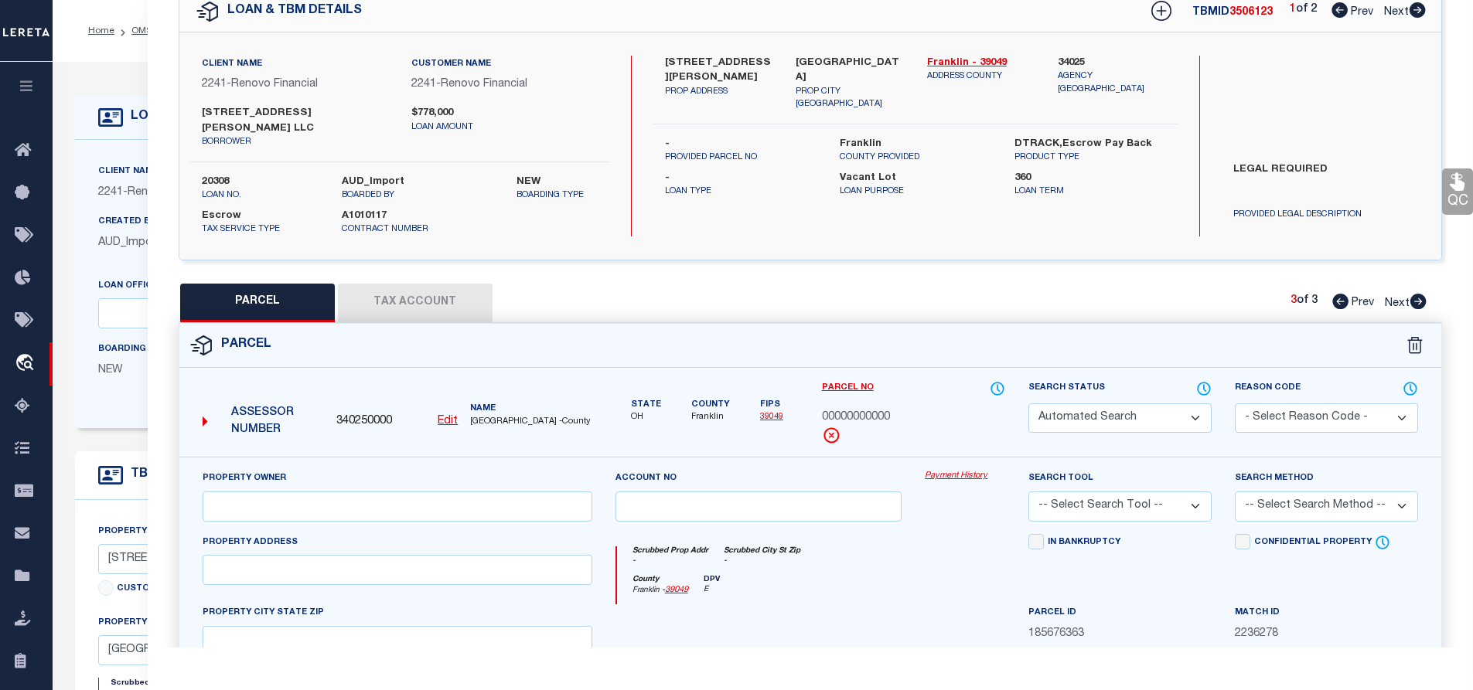
type input "[STREET_ADDRESS][PERSON_NAME]"
type input "[GEOGRAPHIC_DATA], OH 43206"
type textarea "[PERSON_NAME][GEOGRAPHIC_DATA][STREET_ADDRESS]"
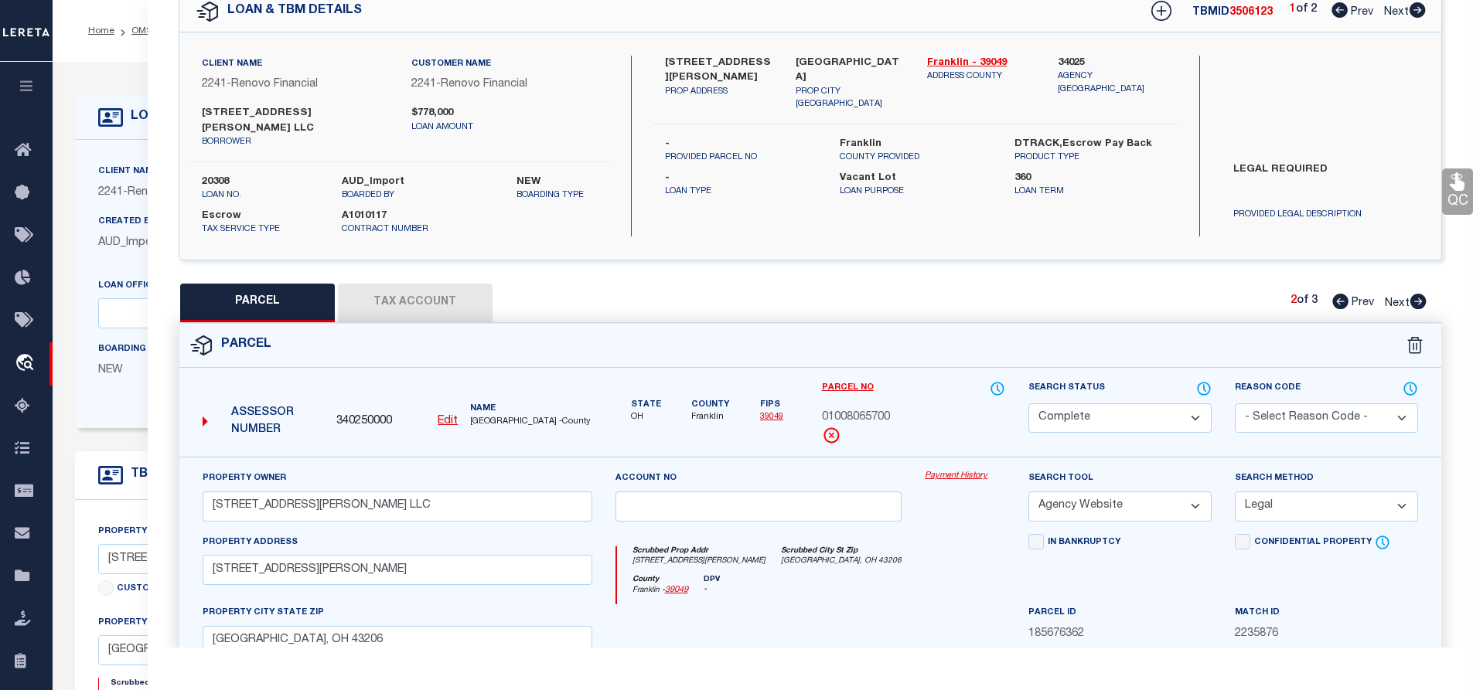
click at [1334, 294] on icon at bounding box center [1340, 301] width 16 height 15
select select "AS"
select select
checkbox input "false"
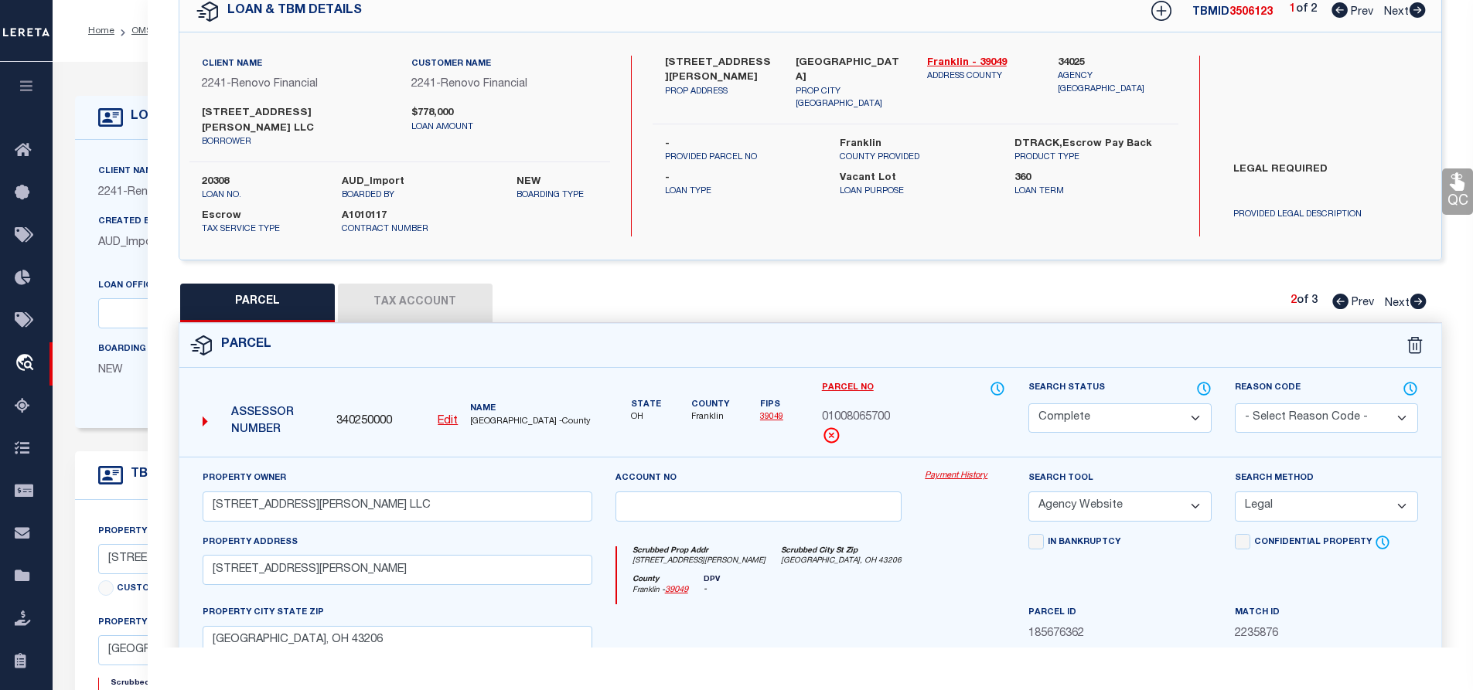
checkbox input "false"
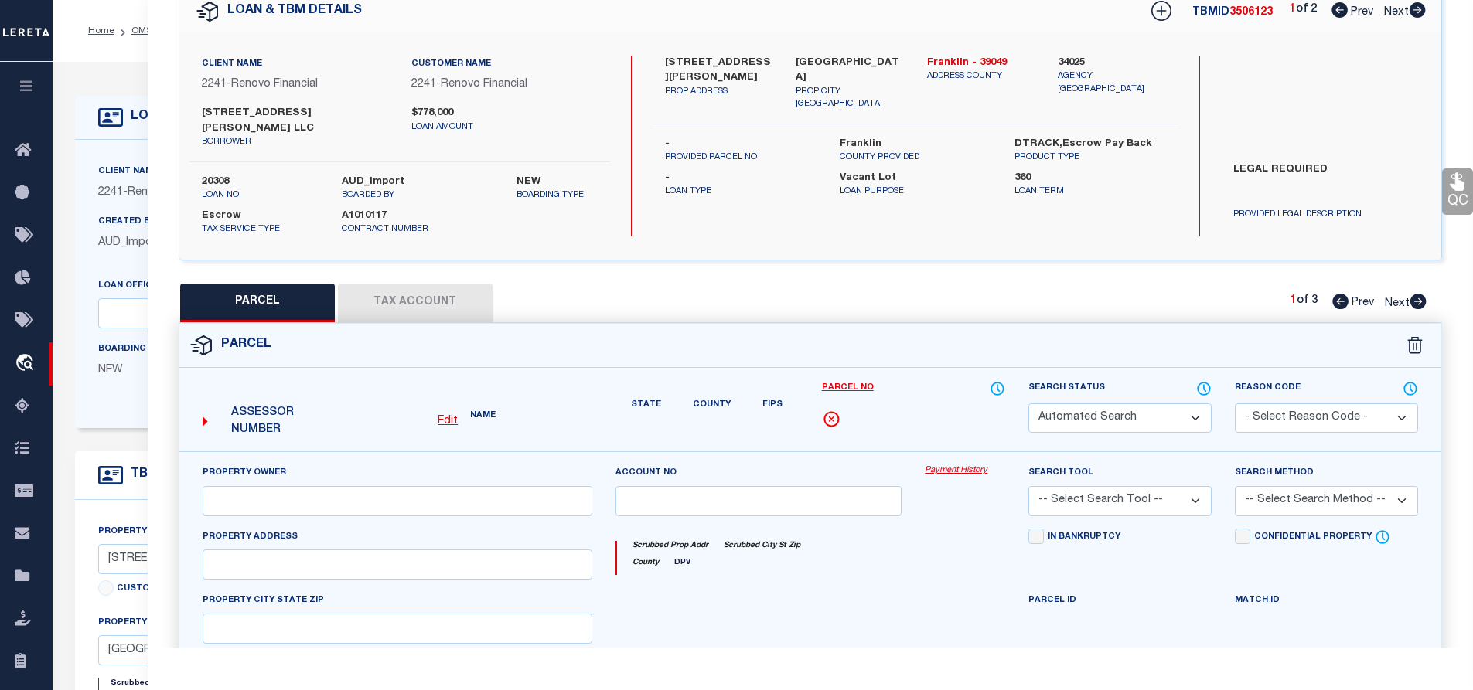
select select "PR"
select select "099"
select select "AGW"
select select "LEG"
type input "4748 NORTH HIGH STREET"
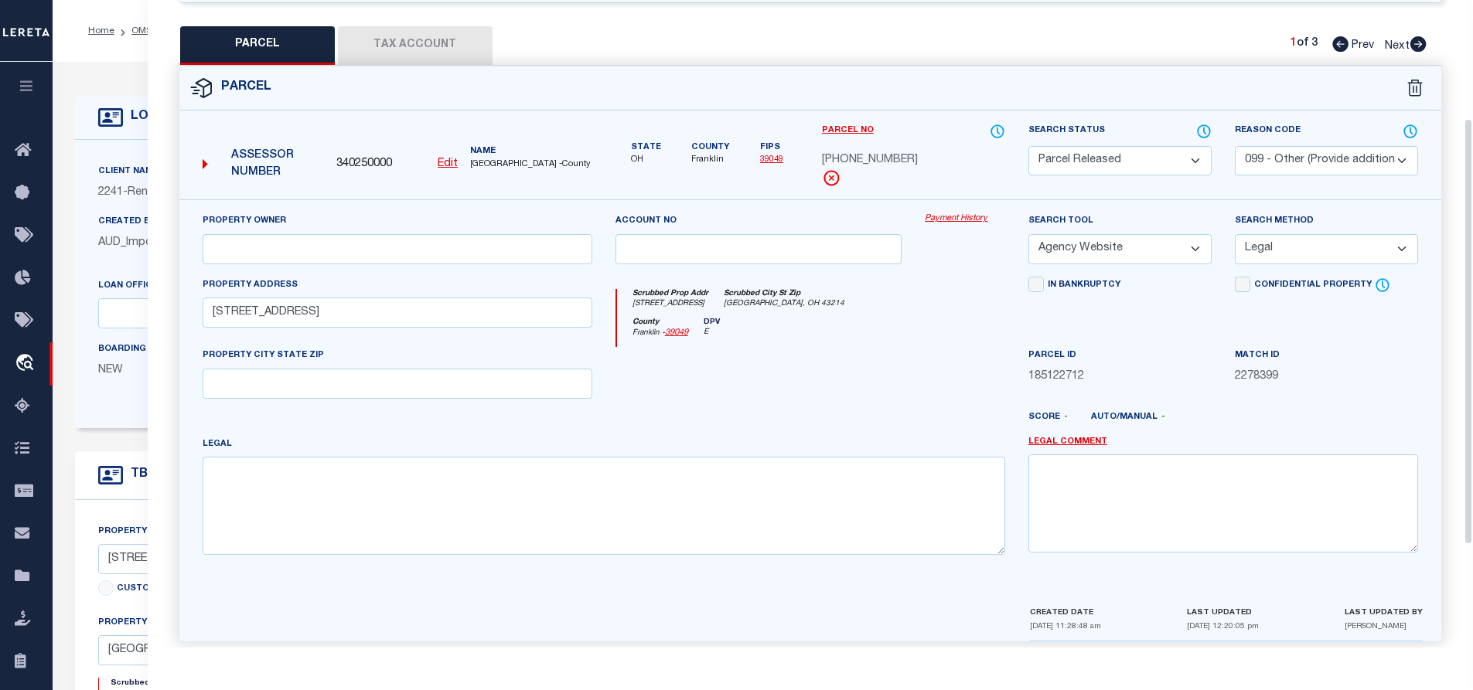
scroll to position [103, 0]
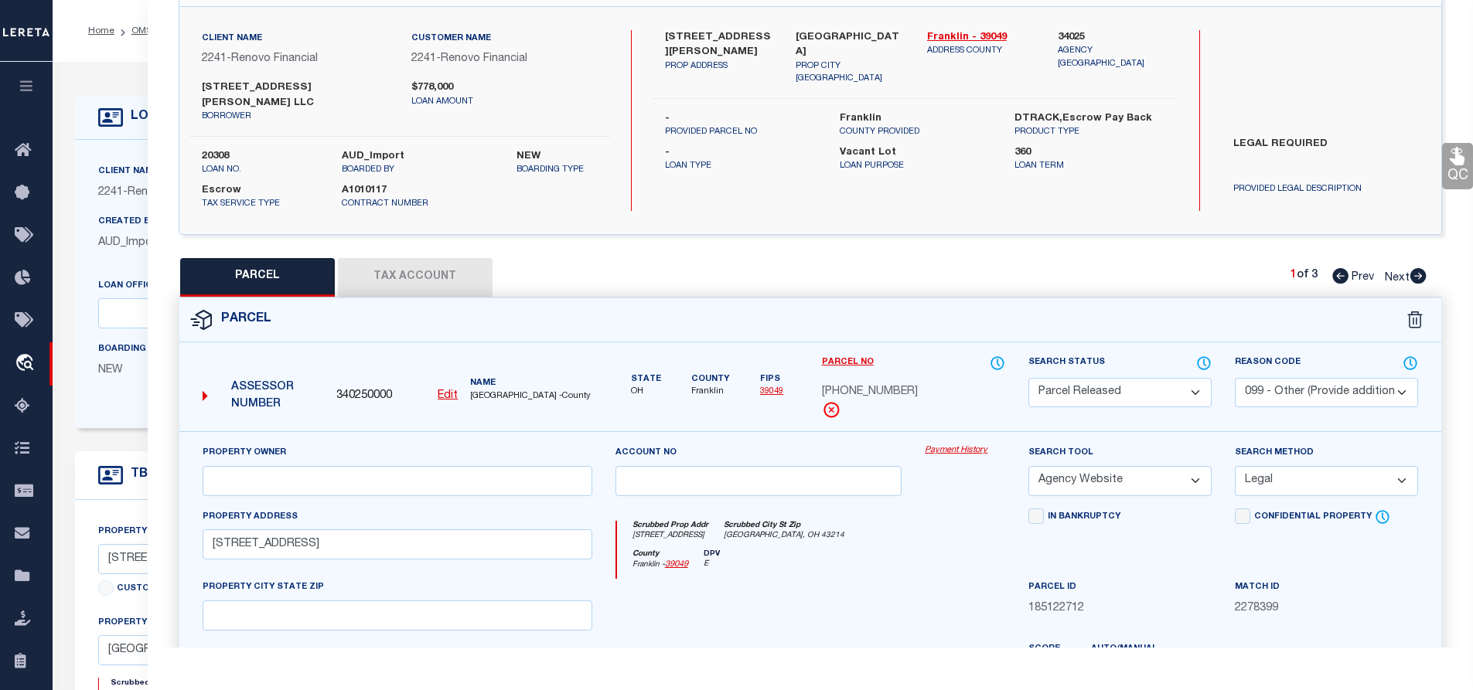
click at [987, 521] on div "Scrubbed Prop Addr 4748 NORTH HIGH STREET Scrubbed City St Zip COLUMBUS, OH 432…" at bounding box center [811, 535] width 388 height 29
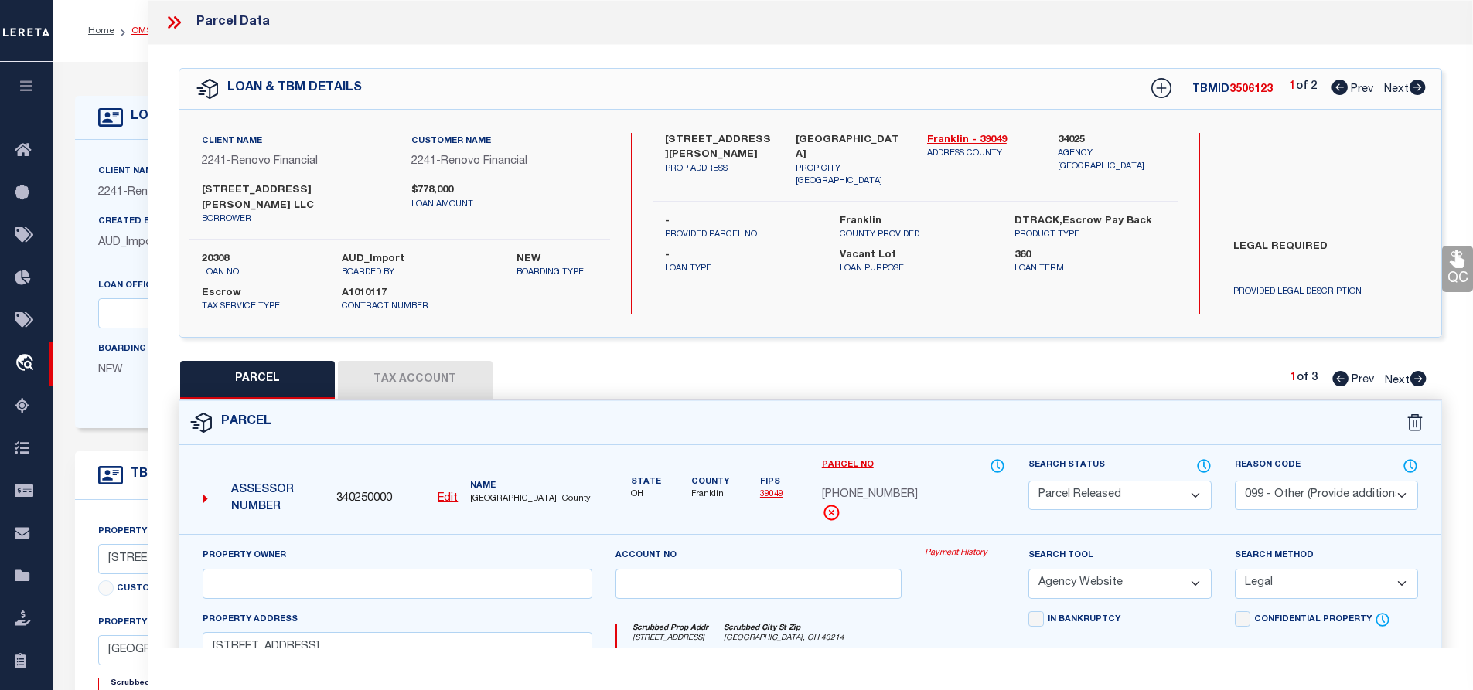
click at [141, 32] on link "OMS" at bounding box center [141, 30] width 21 height 9
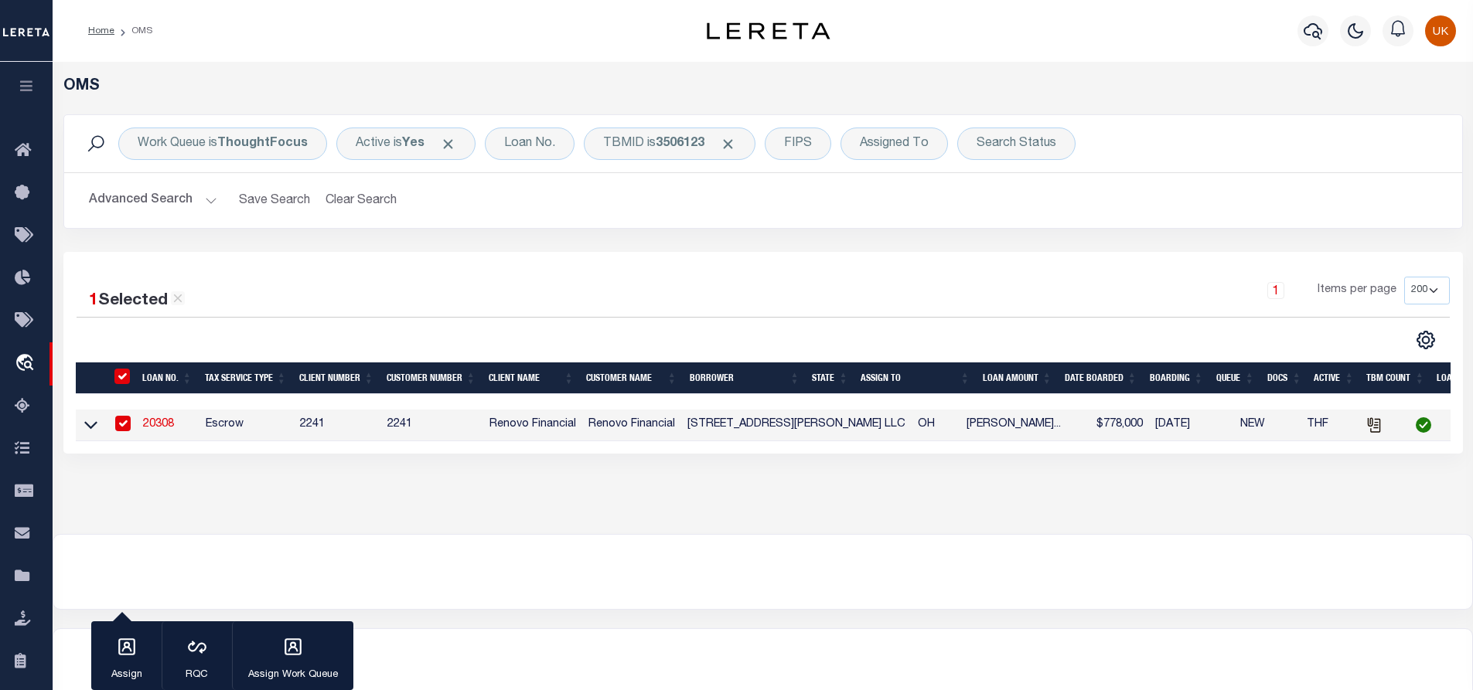
click at [152, 429] on link "20308" at bounding box center [158, 424] width 31 height 11
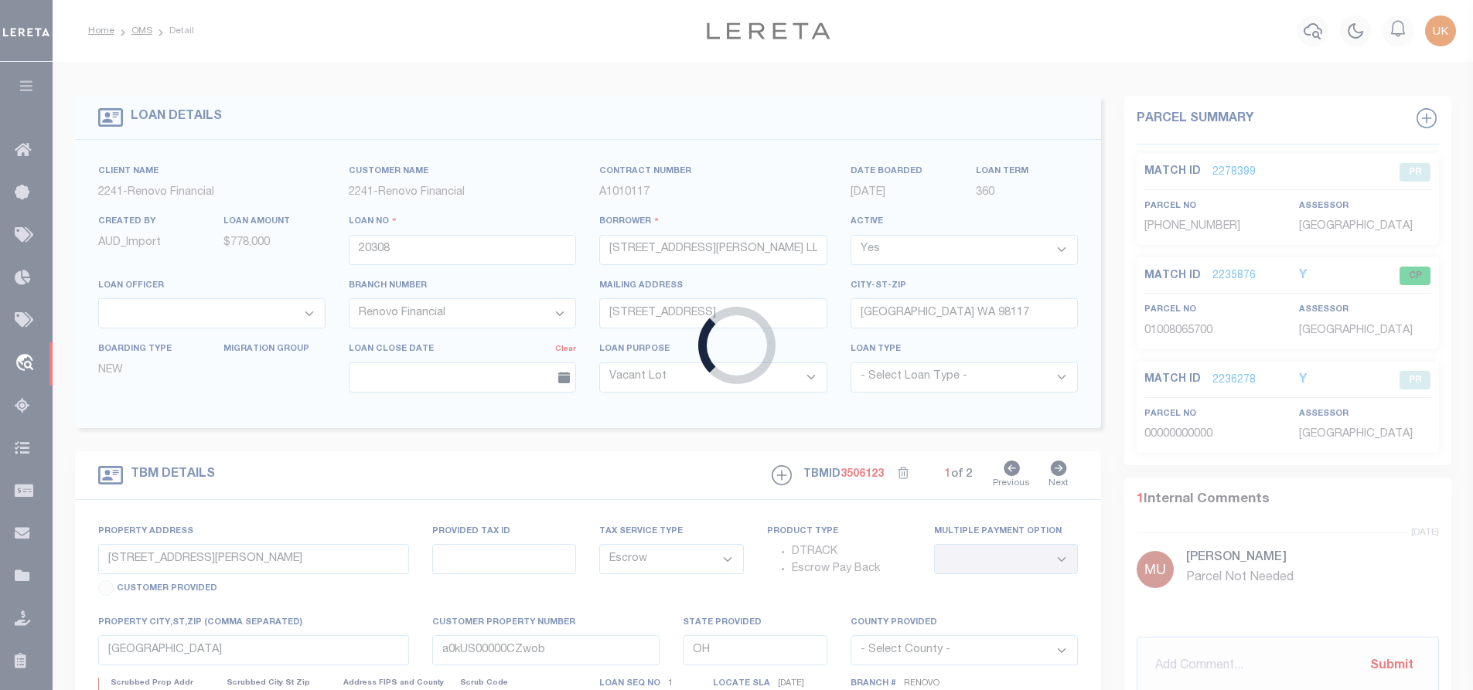
select select
select select "25066"
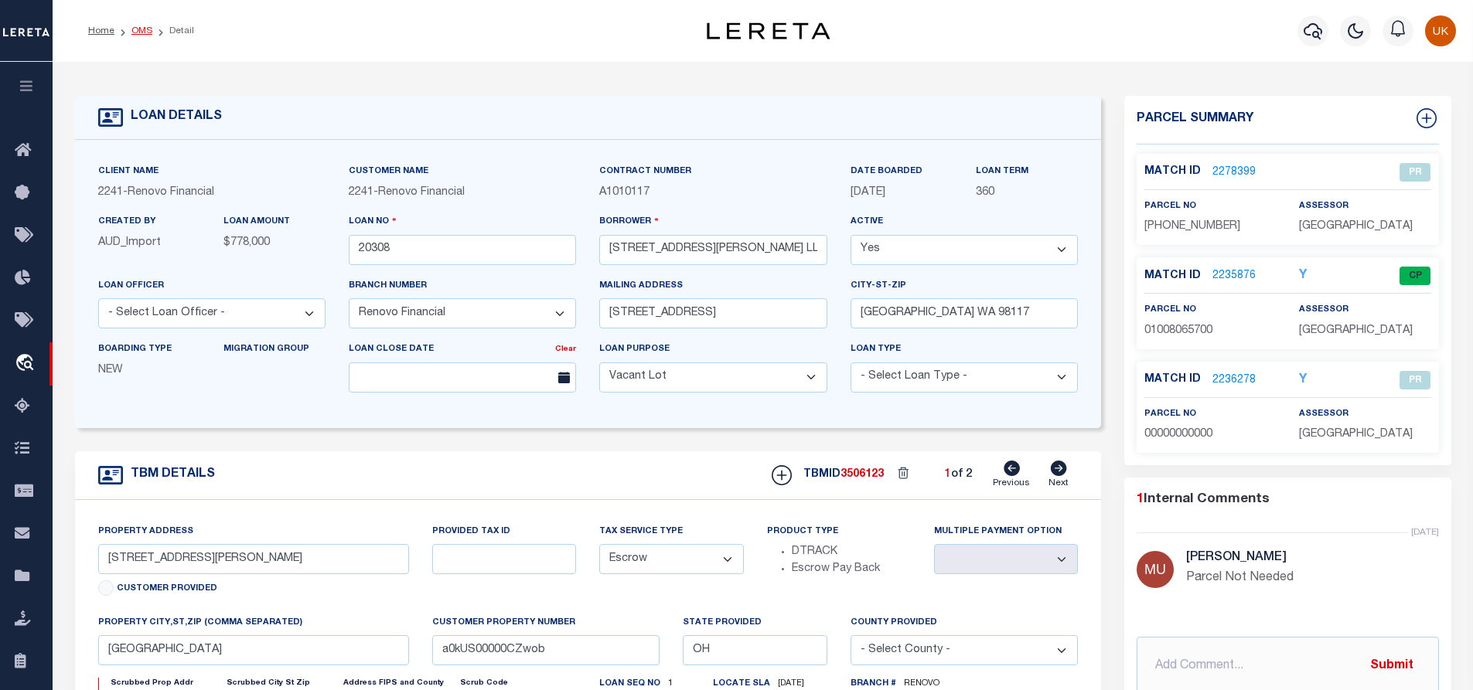
click at [139, 31] on link "OMS" at bounding box center [141, 30] width 21 height 9
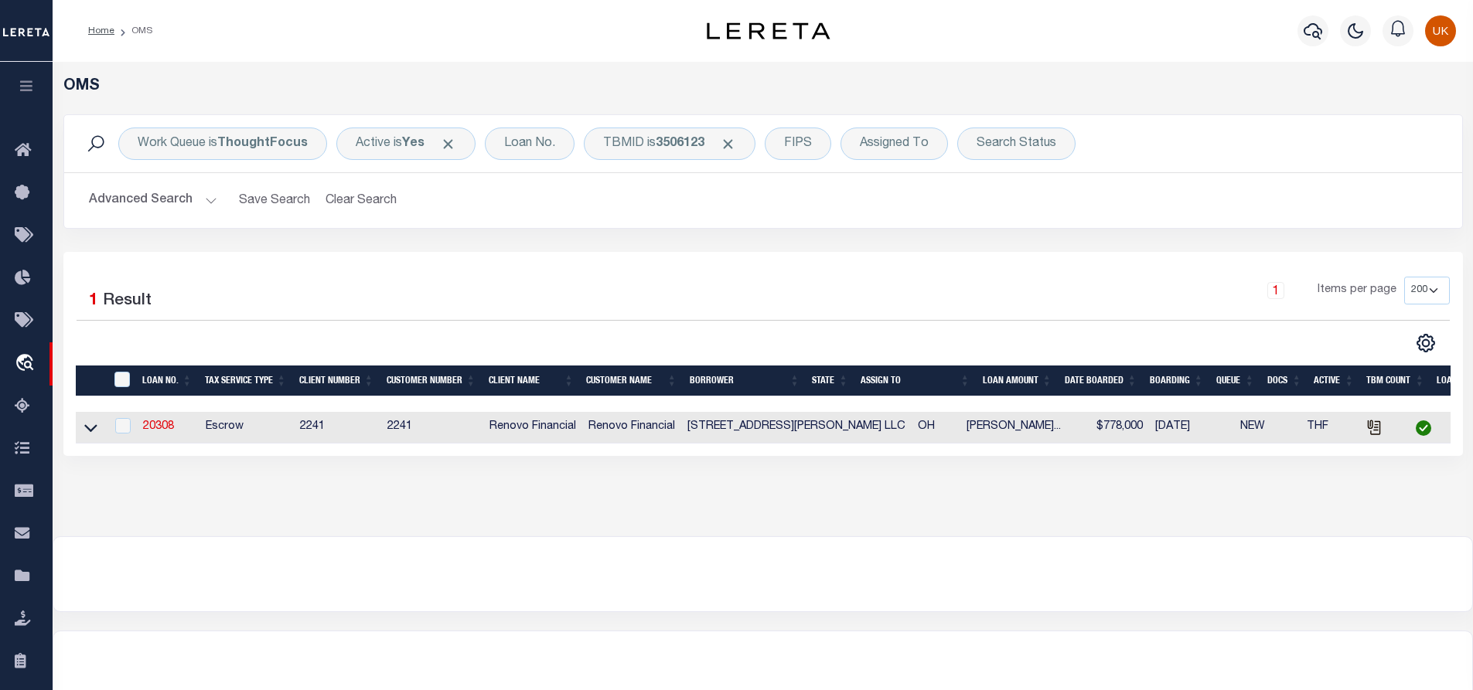
click at [543, 274] on div "1 Selected 1 Result 1 Items per page 10 25 50 100 200" at bounding box center [763, 354] width 1400 height 204
click at [105, 31] on link "Home" at bounding box center [101, 30] width 26 height 9
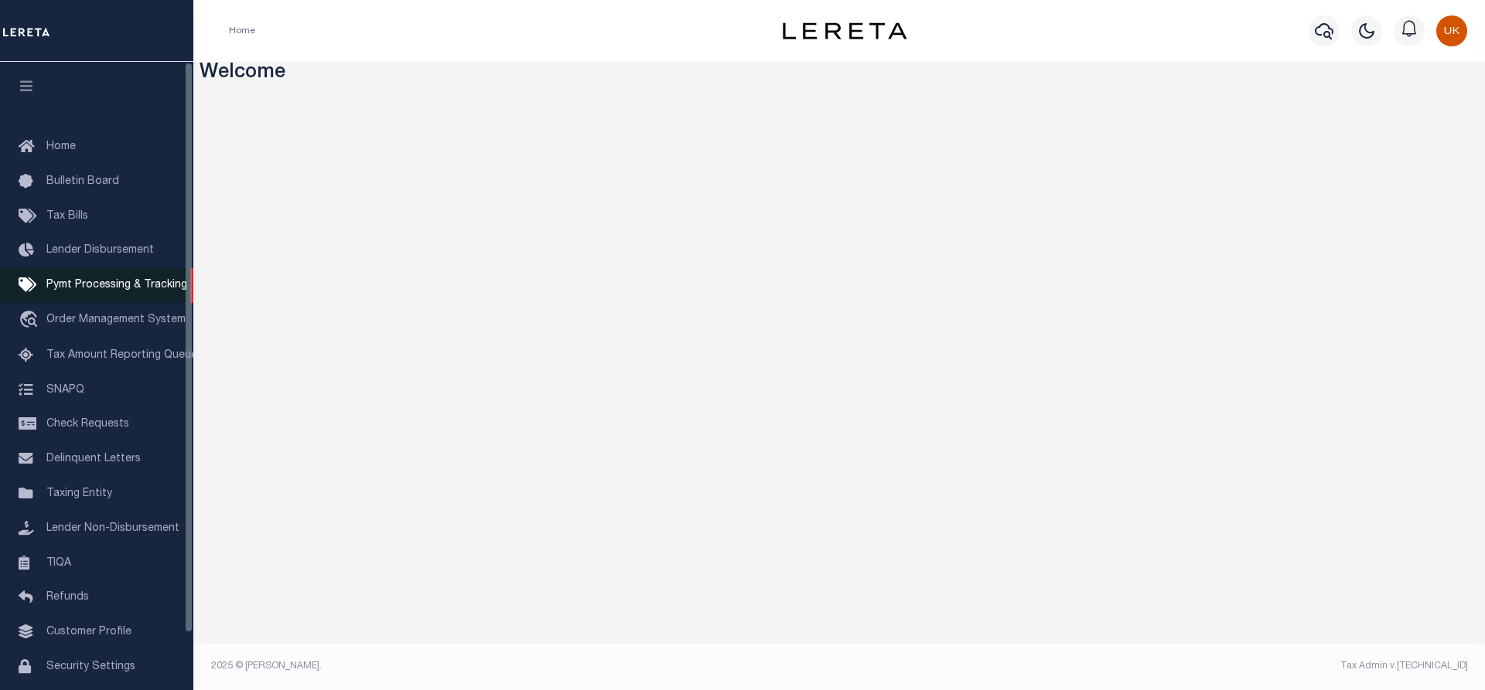
click at [89, 298] on link "Pymt Processing & Tracking" at bounding box center [96, 285] width 193 height 35
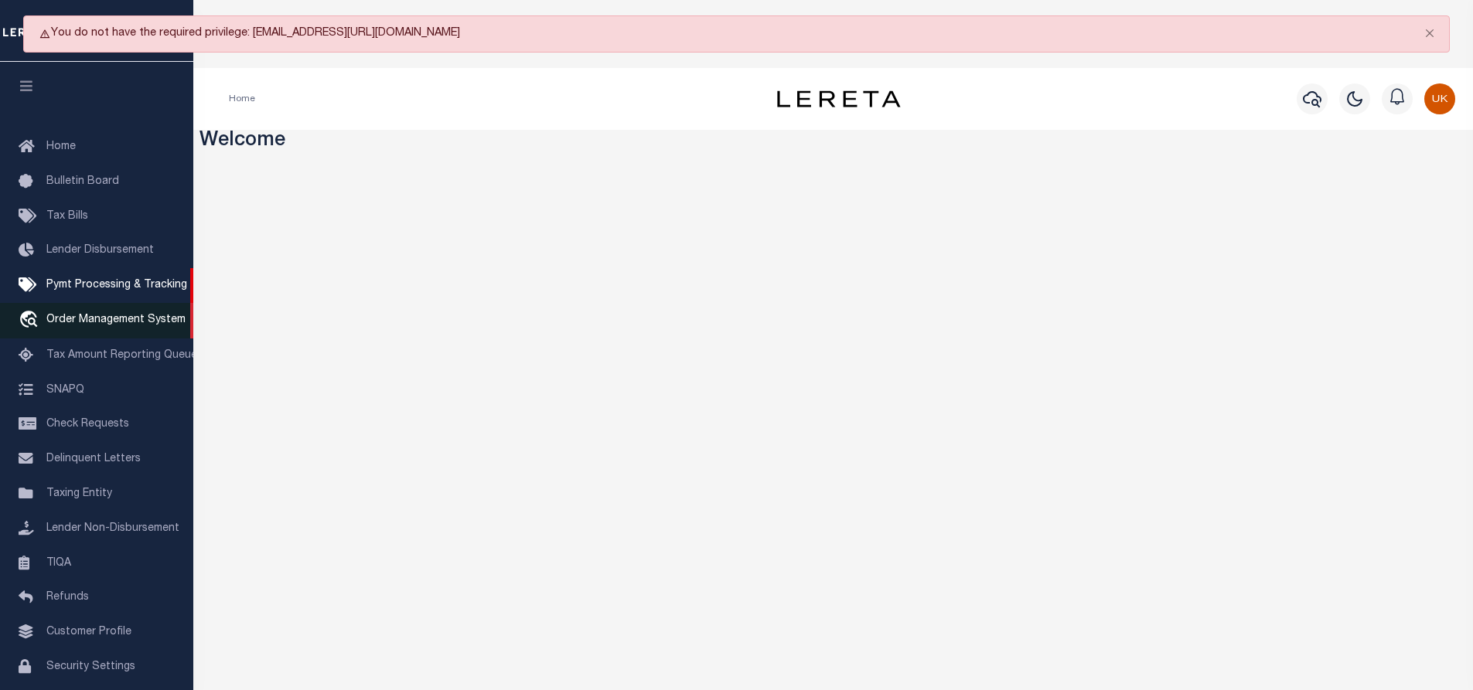
click at [102, 326] on span "Order Management System" at bounding box center [115, 320] width 139 height 11
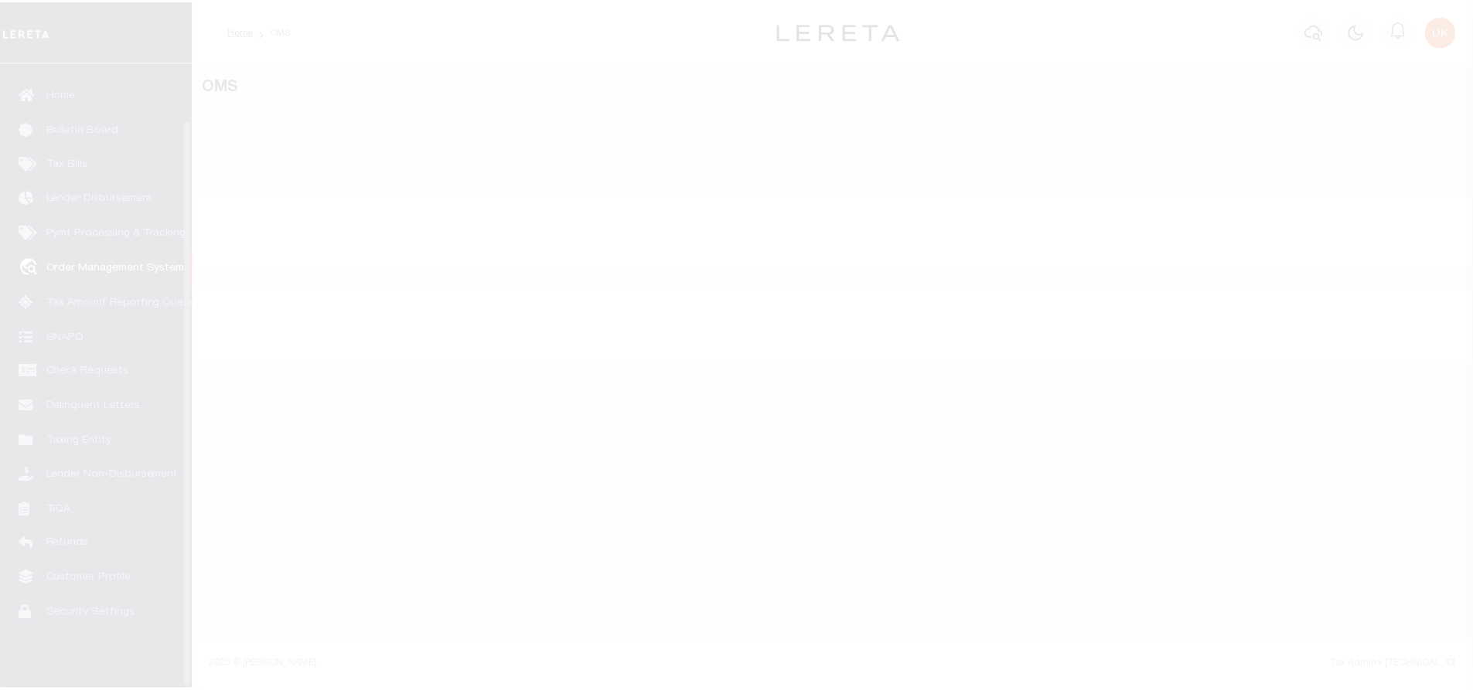
scroll to position [63, 0]
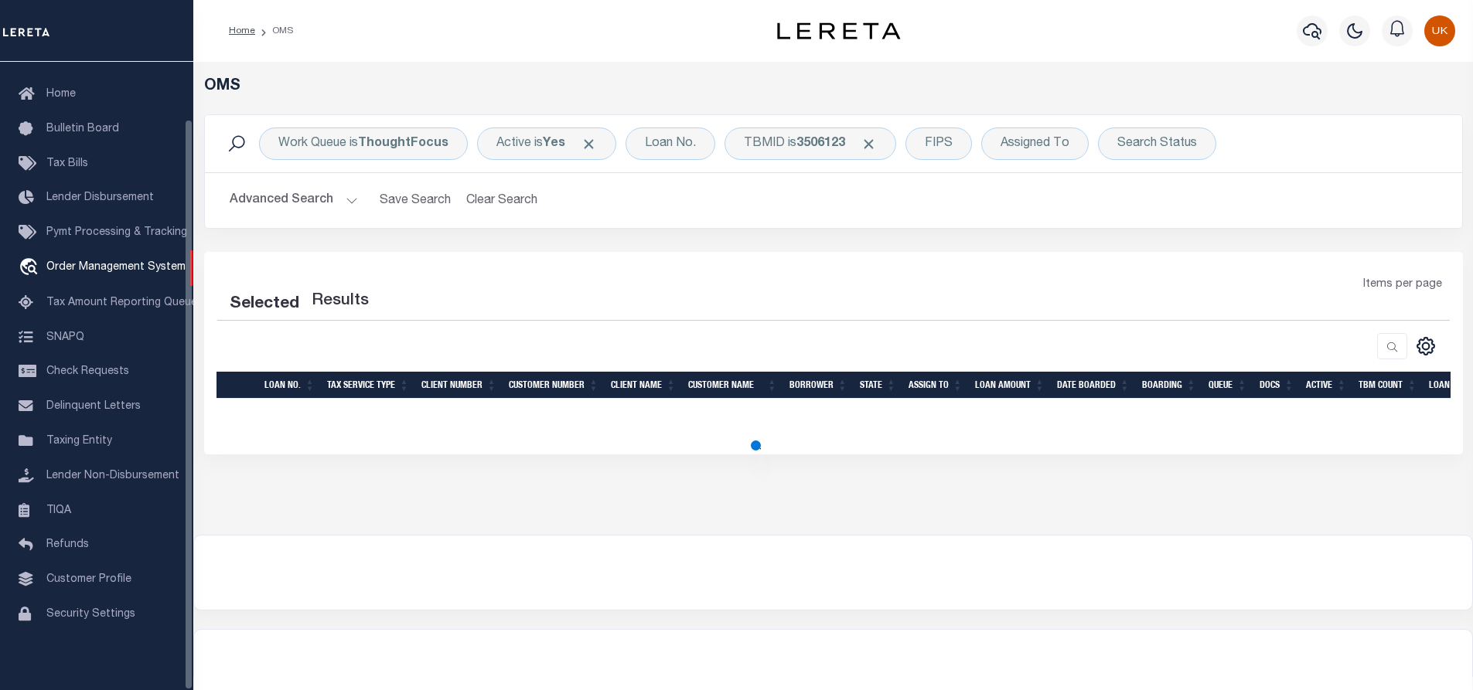
select select "200"
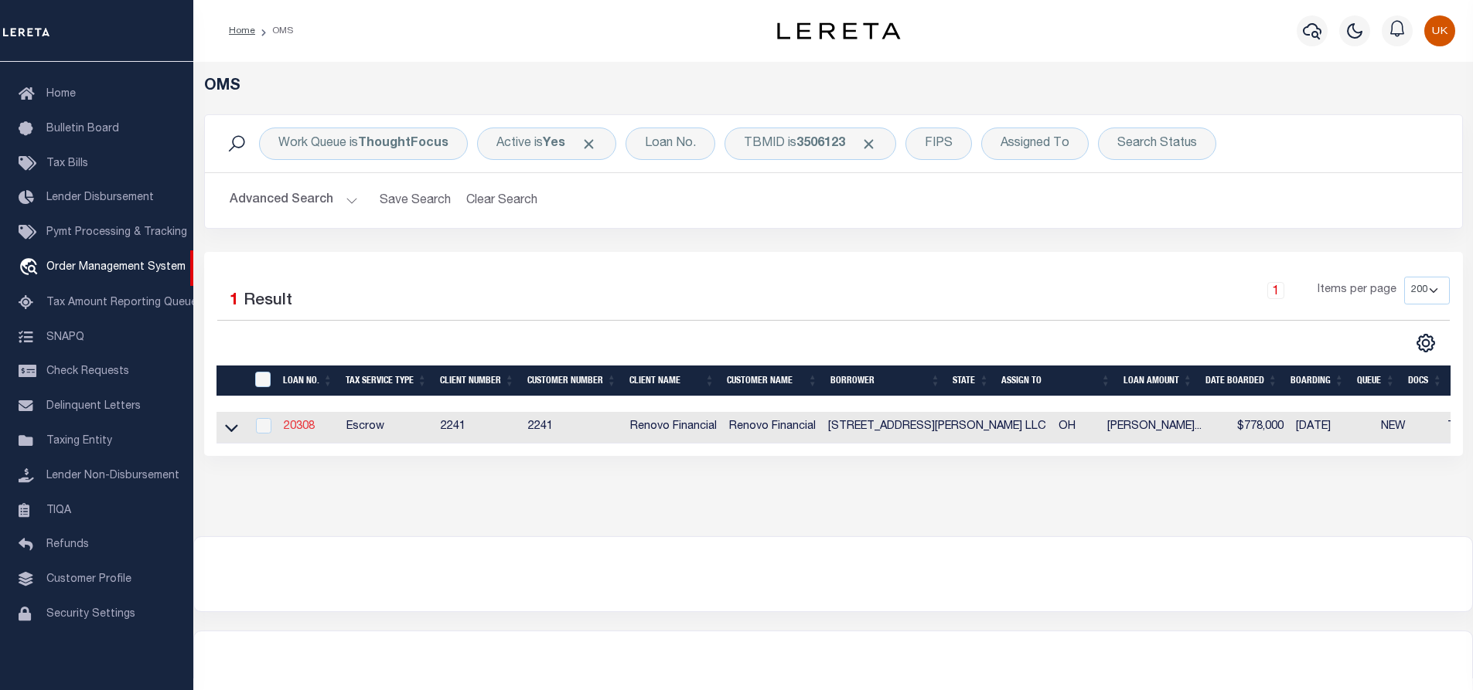
click at [312, 425] on link "20308" at bounding box center [299, 426] width 31 height 11
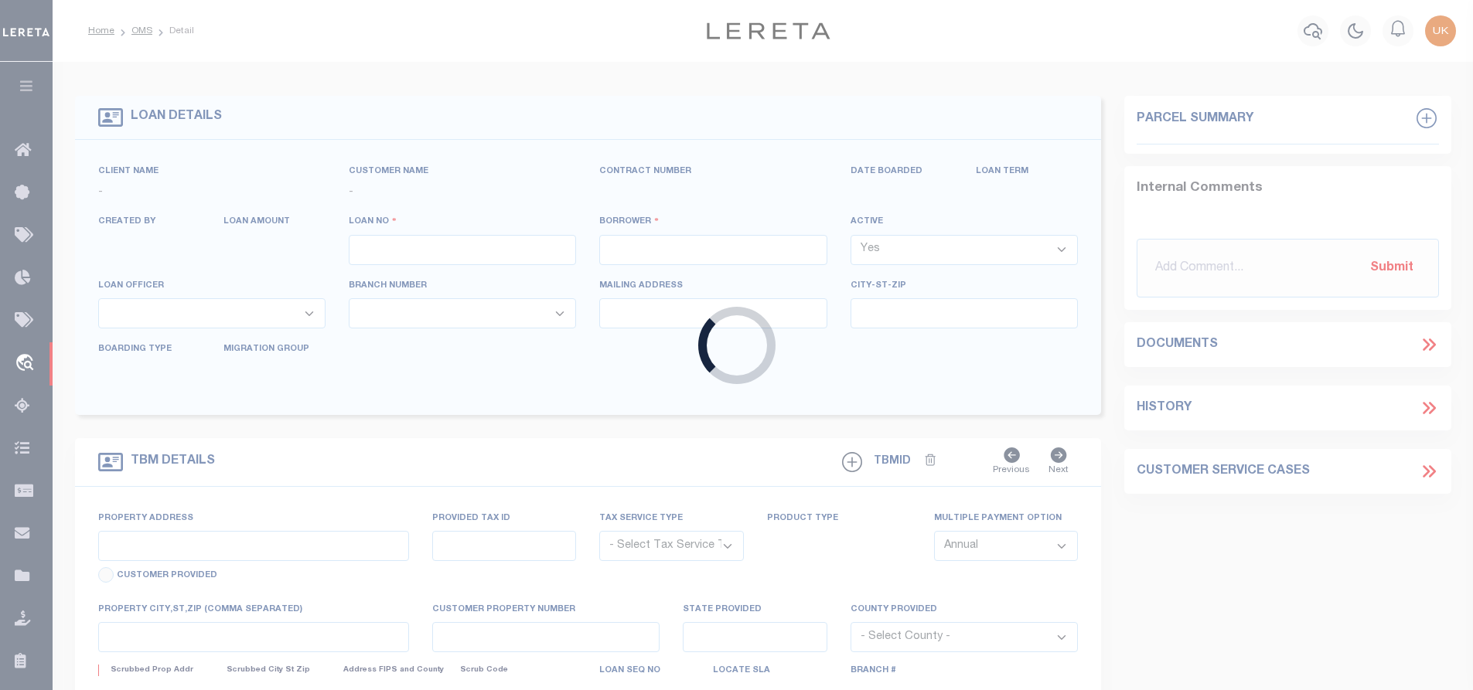
type input "20308"
type input "[STREET_ADDRESS][PERSON_NAME] LLC"
select select
type input "[STREET_ADDRESS]"
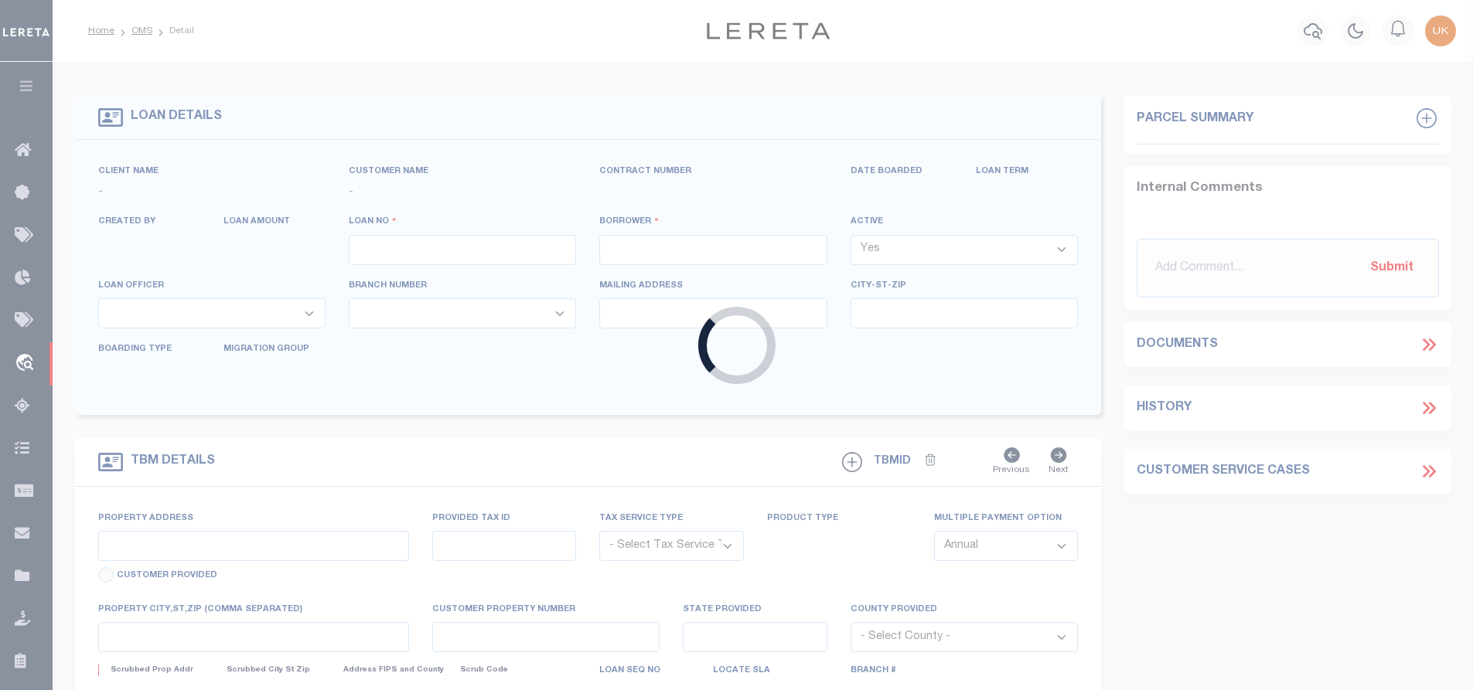
type input "[GEOGRAPHIC_DATA] WA 98117"
select select "400"
select select "Escrow"
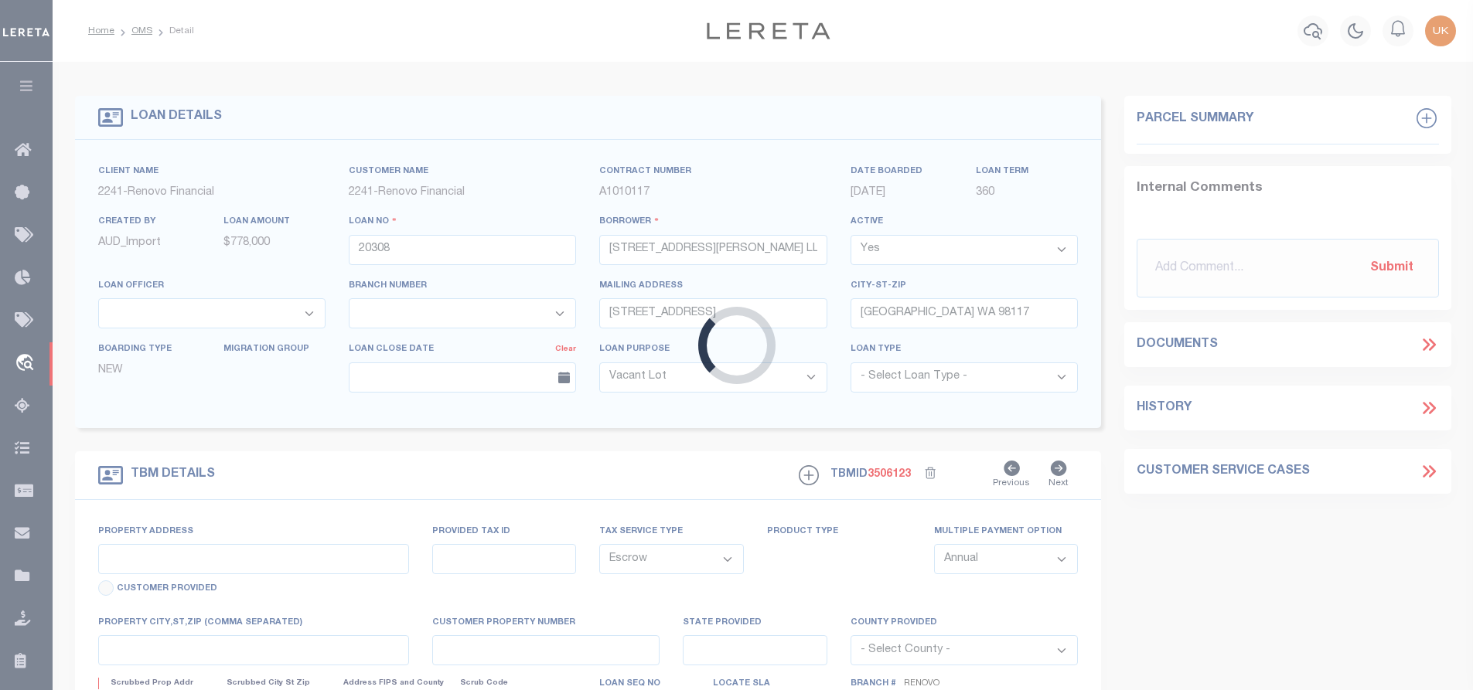
type input "[STREET_ADDRESS][PERSON_NAME]"
select select
type input "[GEOGRAPHIC_DATA]"
type input "a0kUS00000CZwob"
type input "OH"
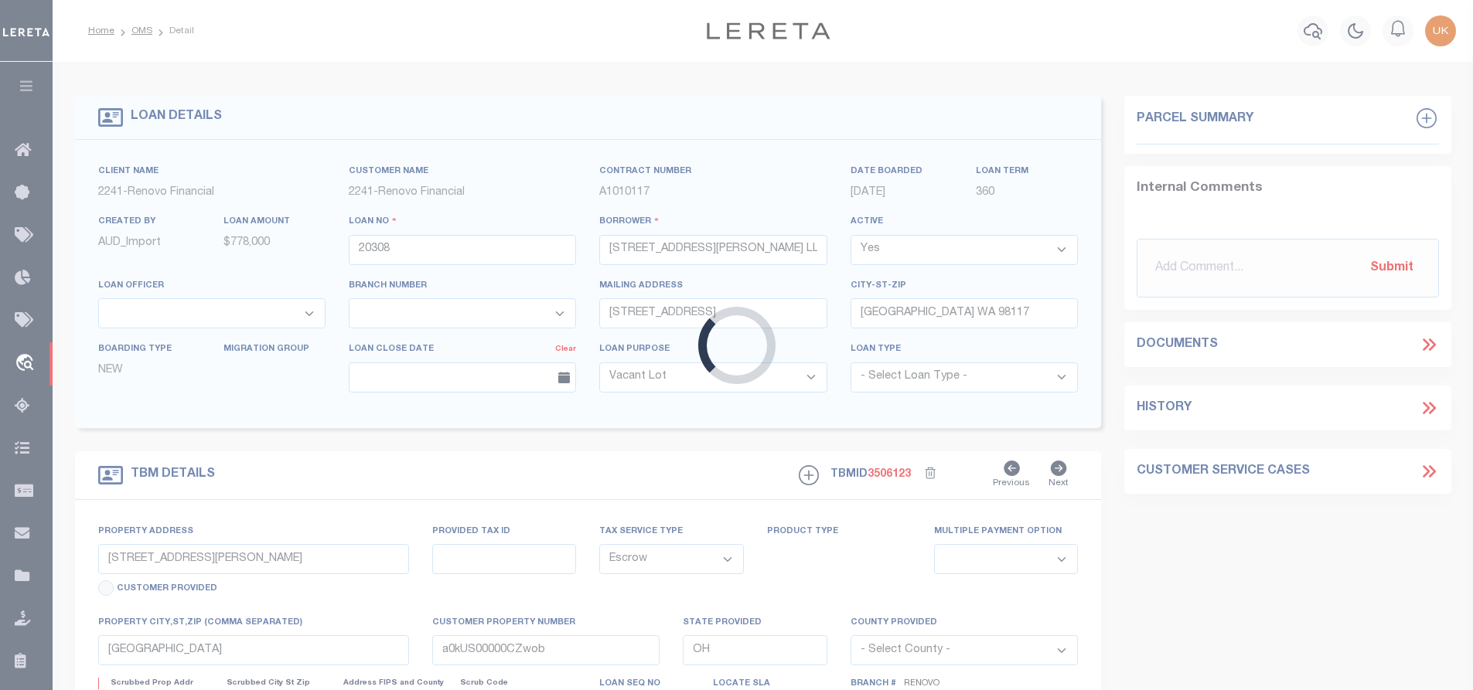
select select
type textarea "LEGAL REQUIRED"
select select "164194"
select select "25066"
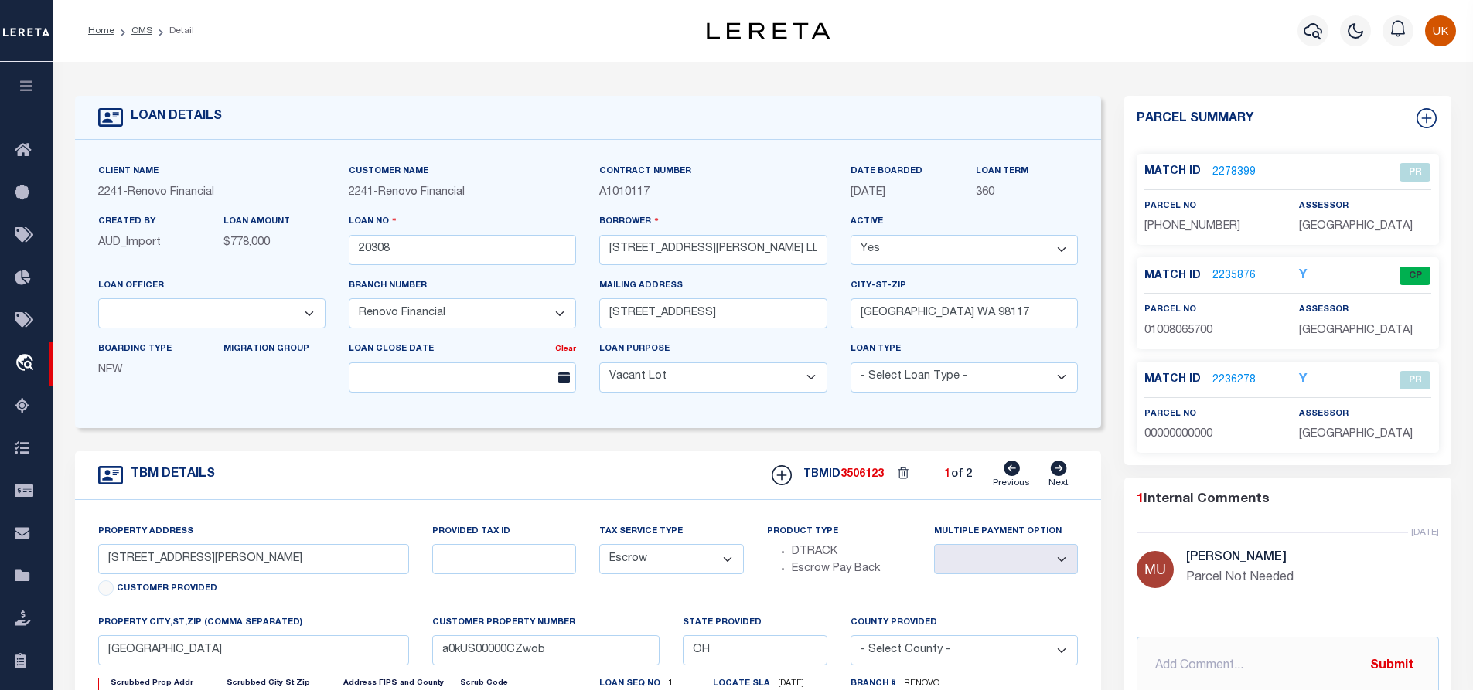
click at [1233, 274] on link "2235876" at bounding box center [1233, 276] width 43 height 16
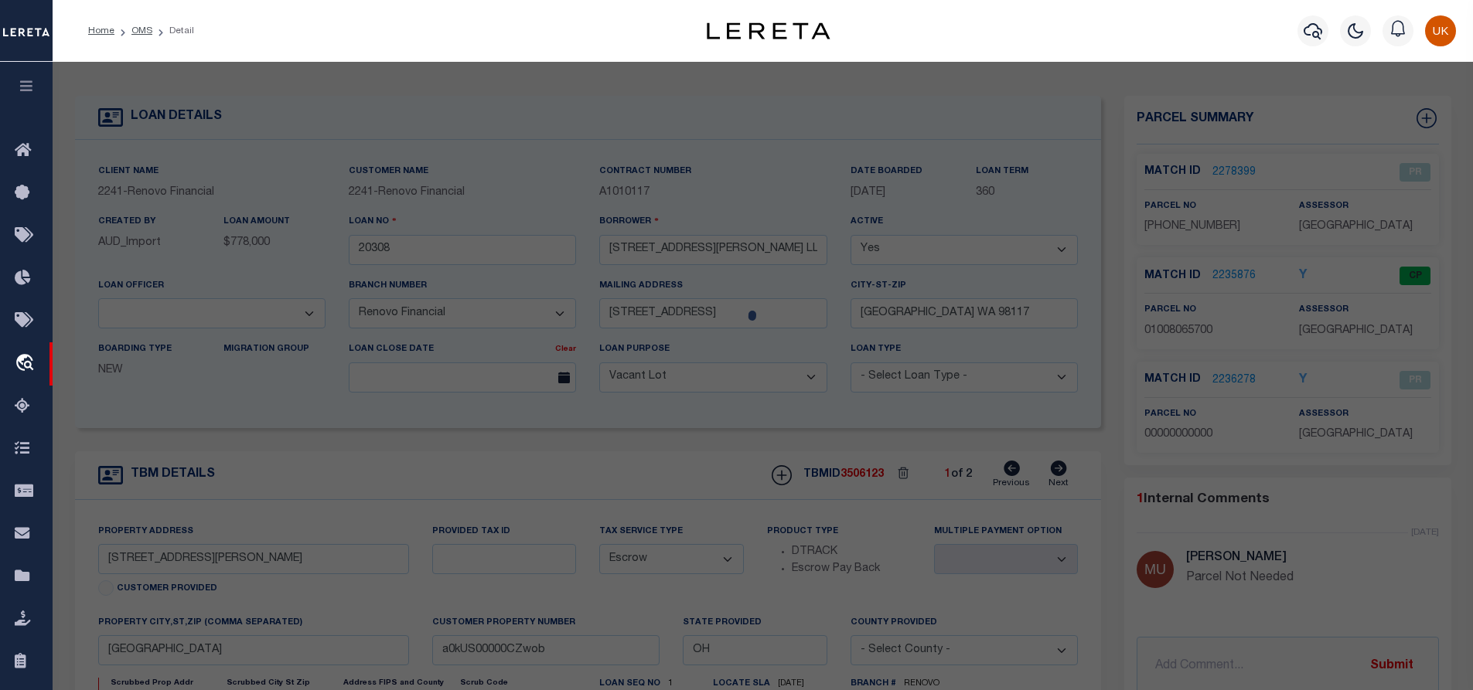
checkbox input "false"
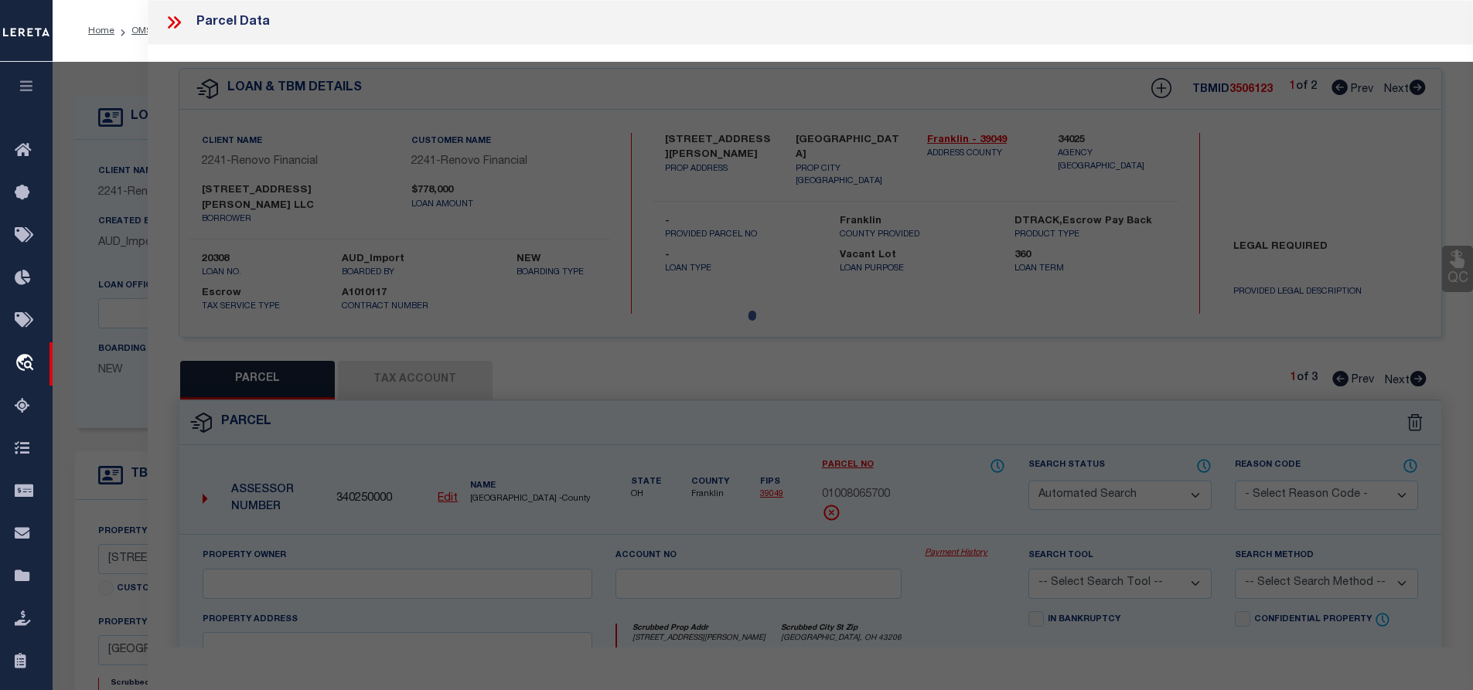
select select "CP"
type input "[STREET_ADDRESS][PERSON_NAME] LLC"
select select "AGW"
select select "LEG"
type input "[STREET_ADDRESS][PERSON_NAME]"
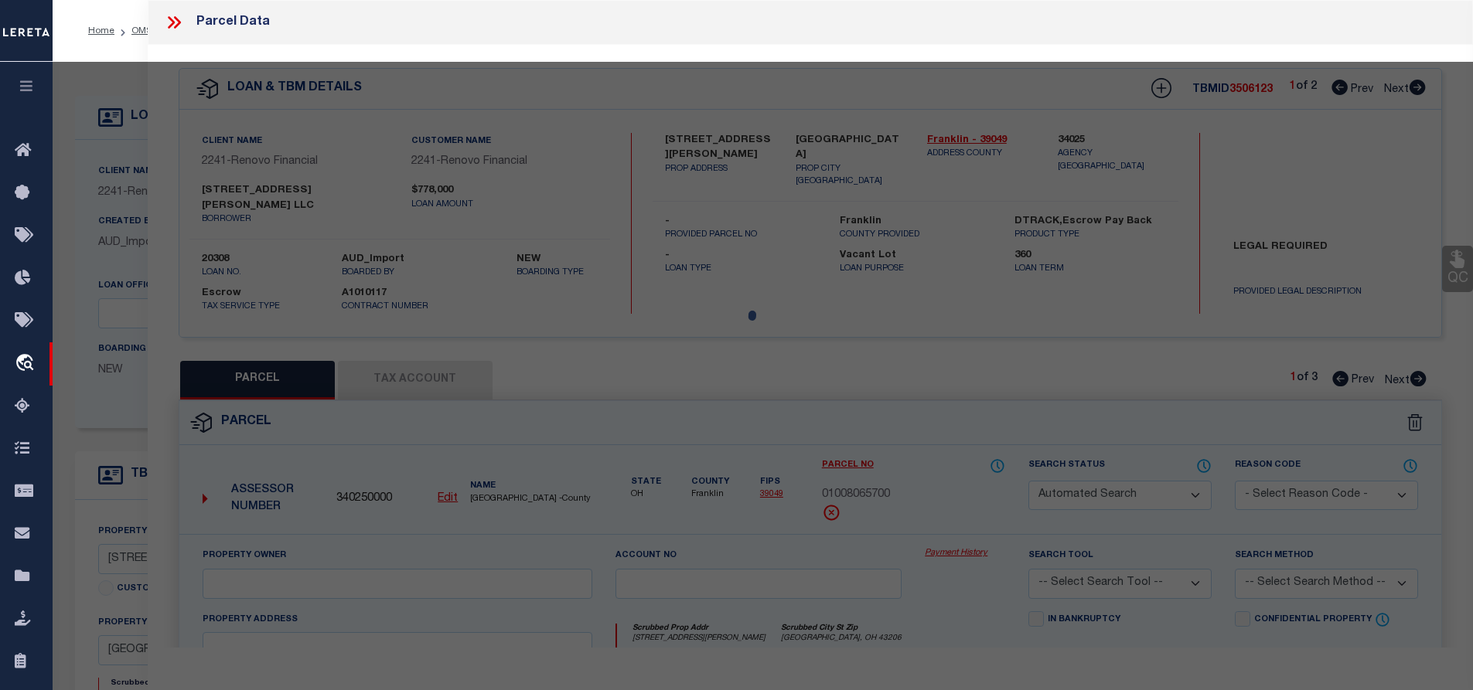
type input "[GEOGRAPHIC_DATA], OH 43206"
type textarea "[PERSON_NAME][GEOGRAPHIC_DATA][STREET_ADDRESS]"
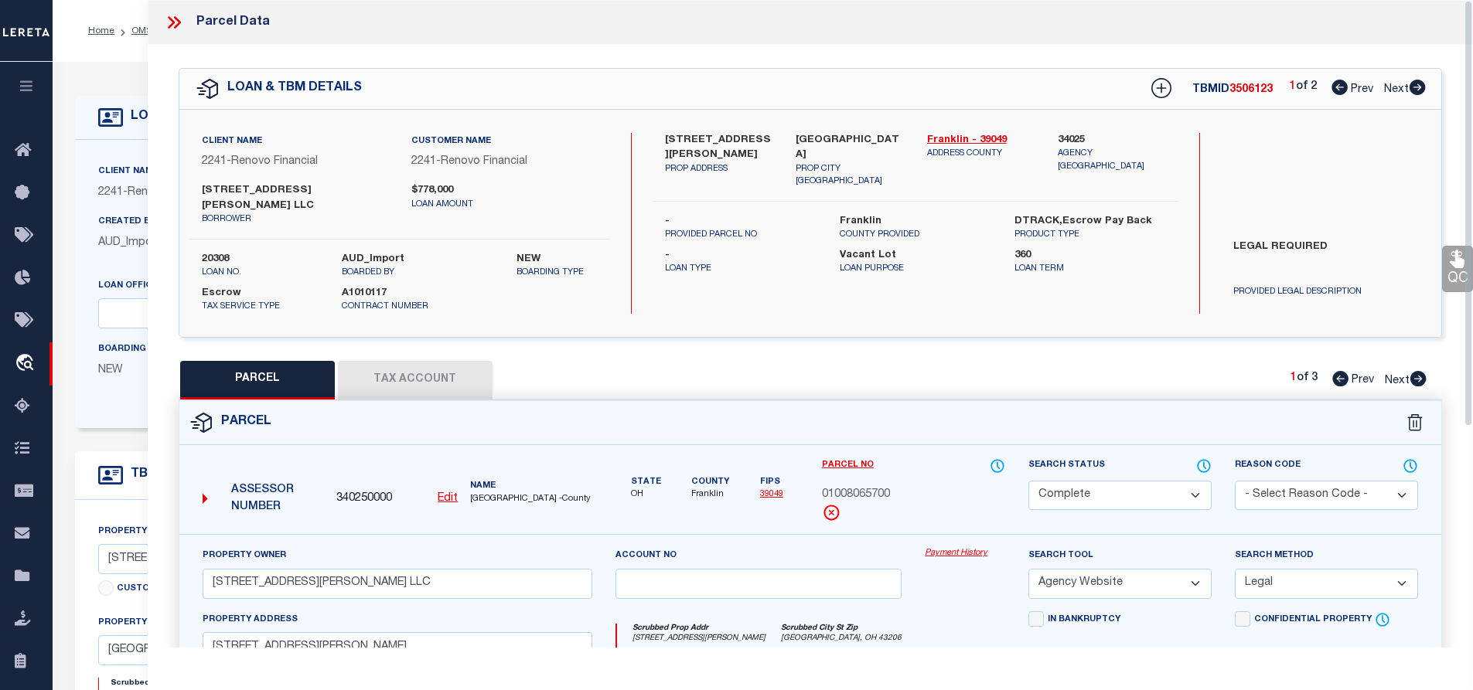
click at [166, 21] on icon at bounding box center [174, 22] width 20 height 20
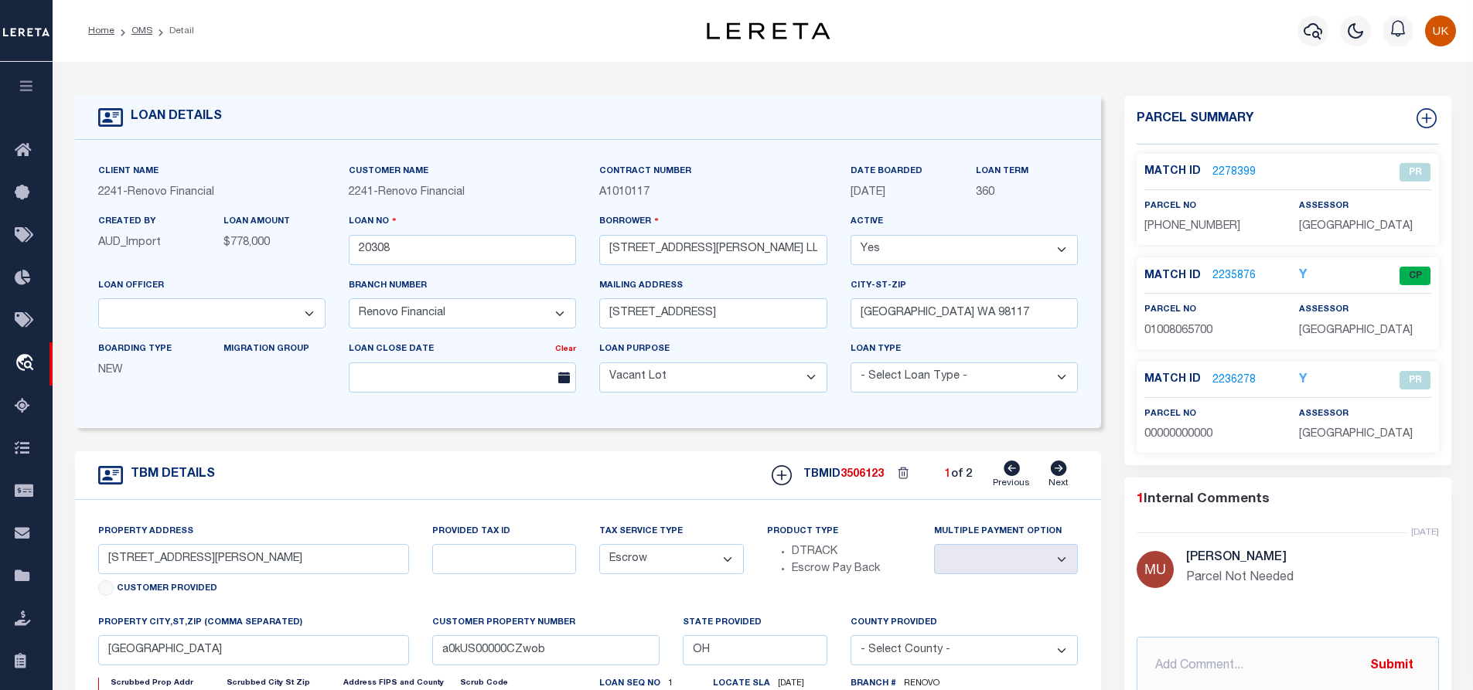
scroll to position [155, 0]
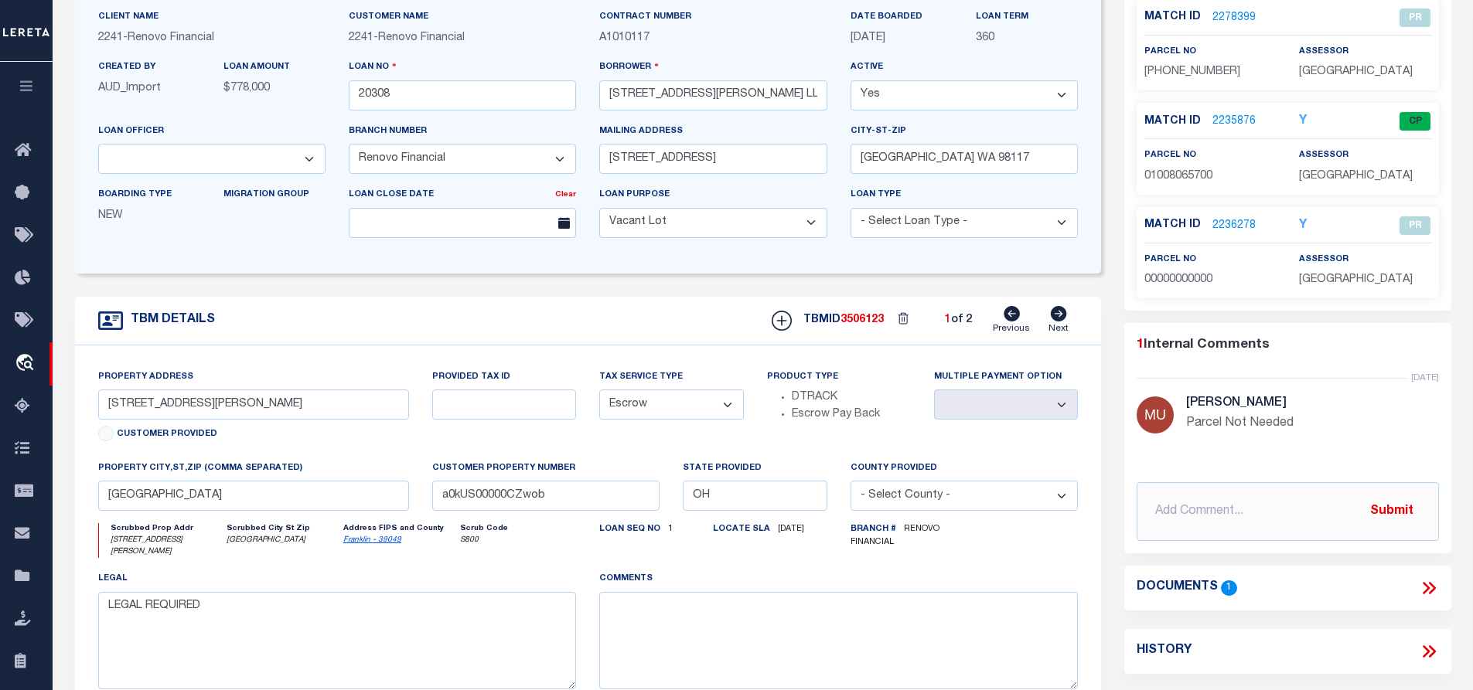
click at [1416, 584] on div "Documents 1" at bounding box center [1288, 588] width 302 height 20
click at [1198, 591] on h4 "Documents" at bounding box center [1177, 588] width 81 height 15
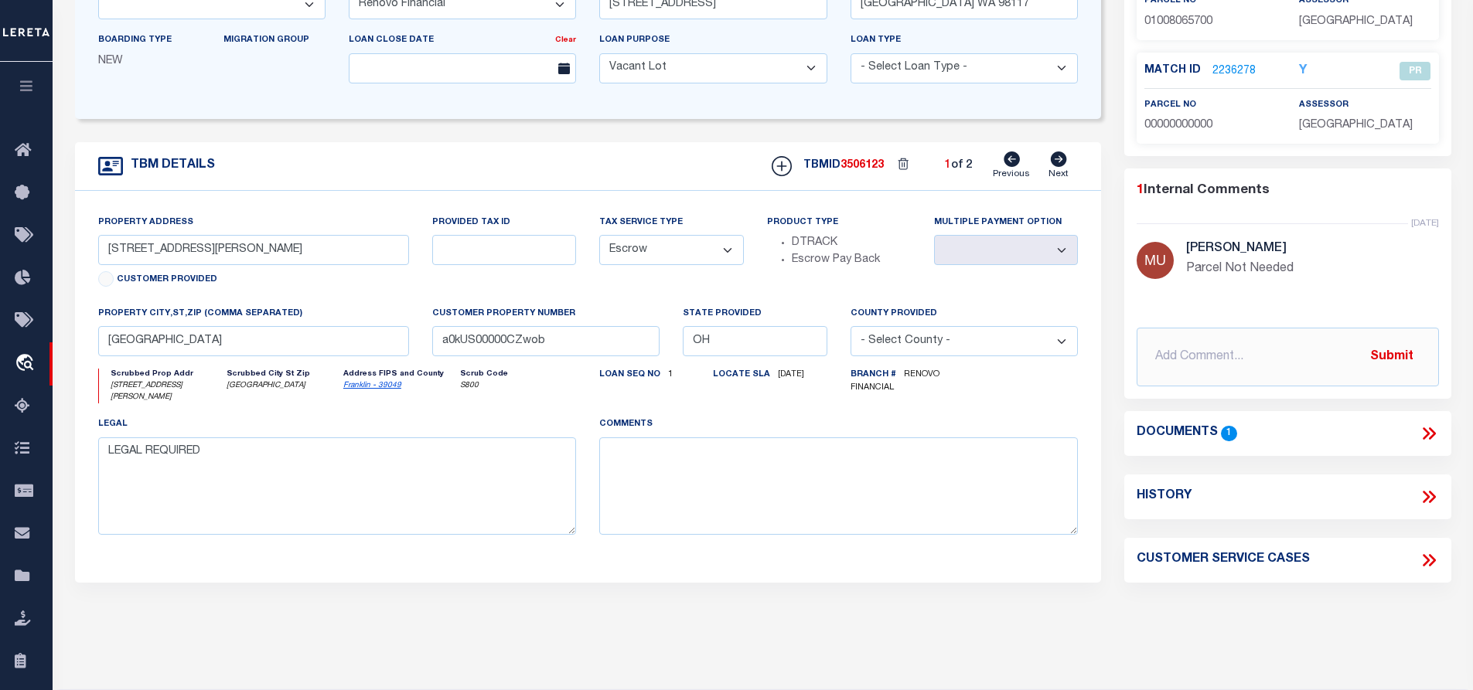
click at [1427, 436] on icon at bounding box center [1426, 434] width 7 height 12
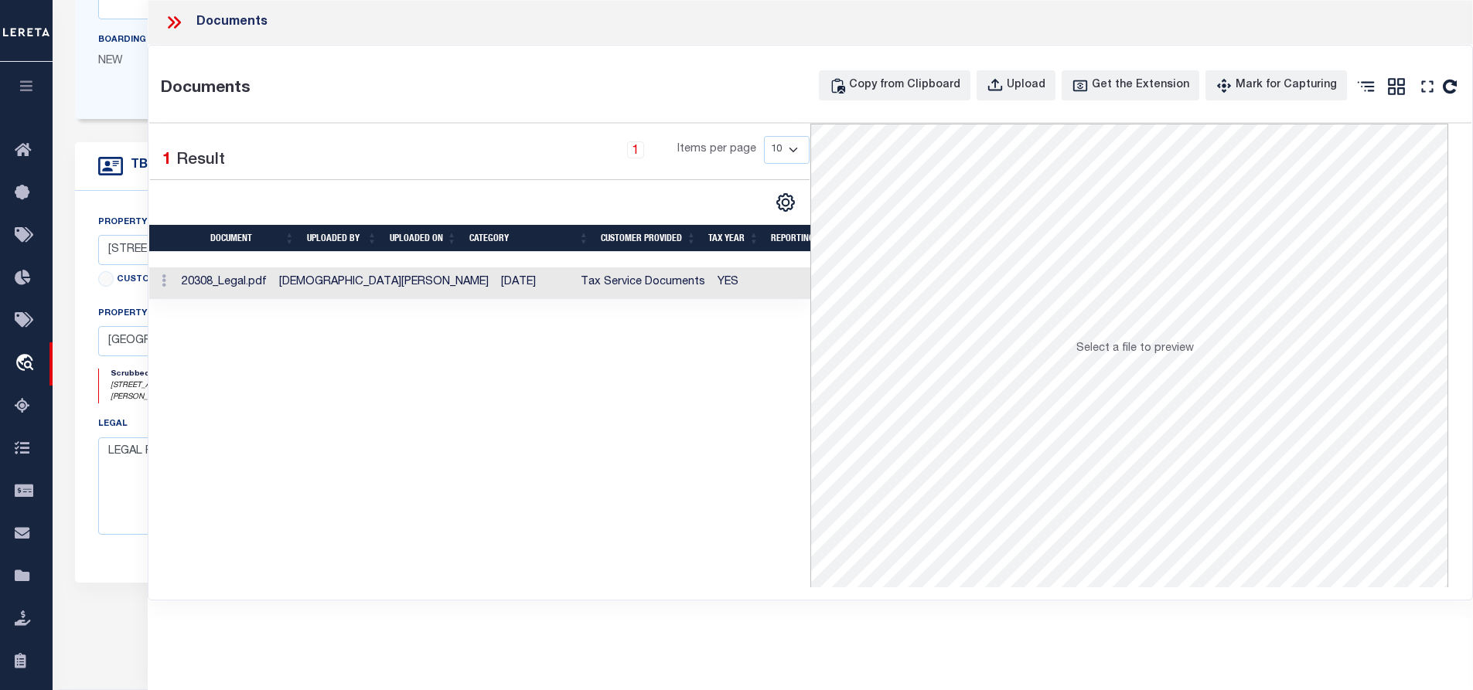
click at [176, 284] on td at bounding box center [162, 284] width 26 height 32
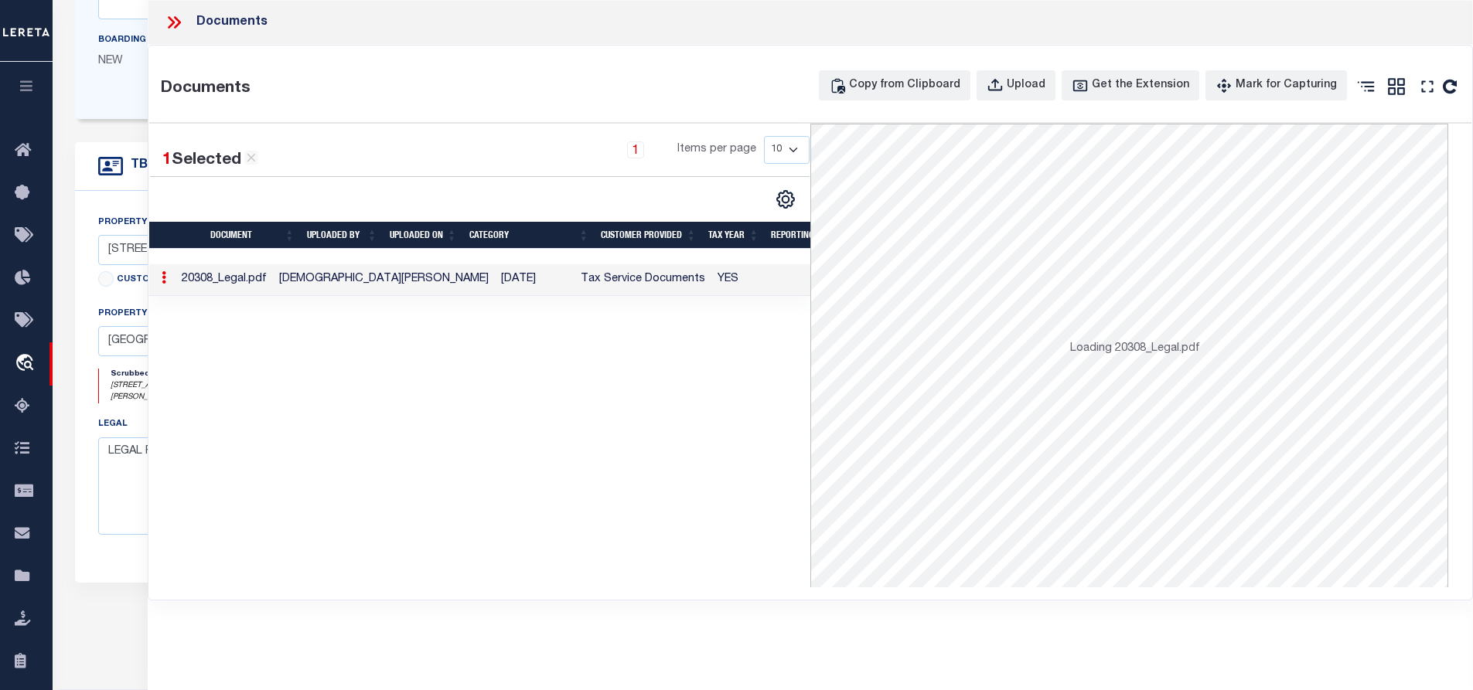
click at [176, 284] on td at bounding box center [162, 280] width 26 height 32
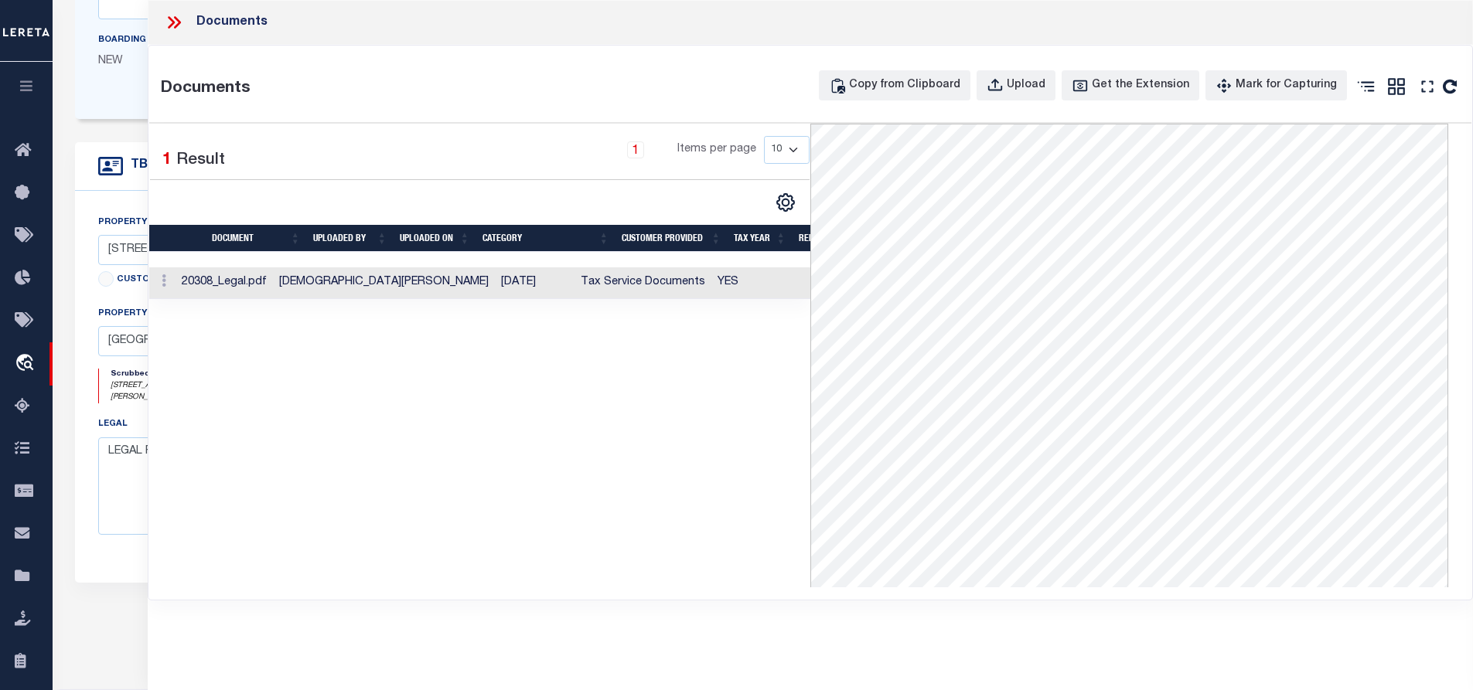
click at [175, 20] on icon at bounding box center [174, 22] width 20 height 20
